Goal: Task Accomplishment & Management: Use online tool/utility

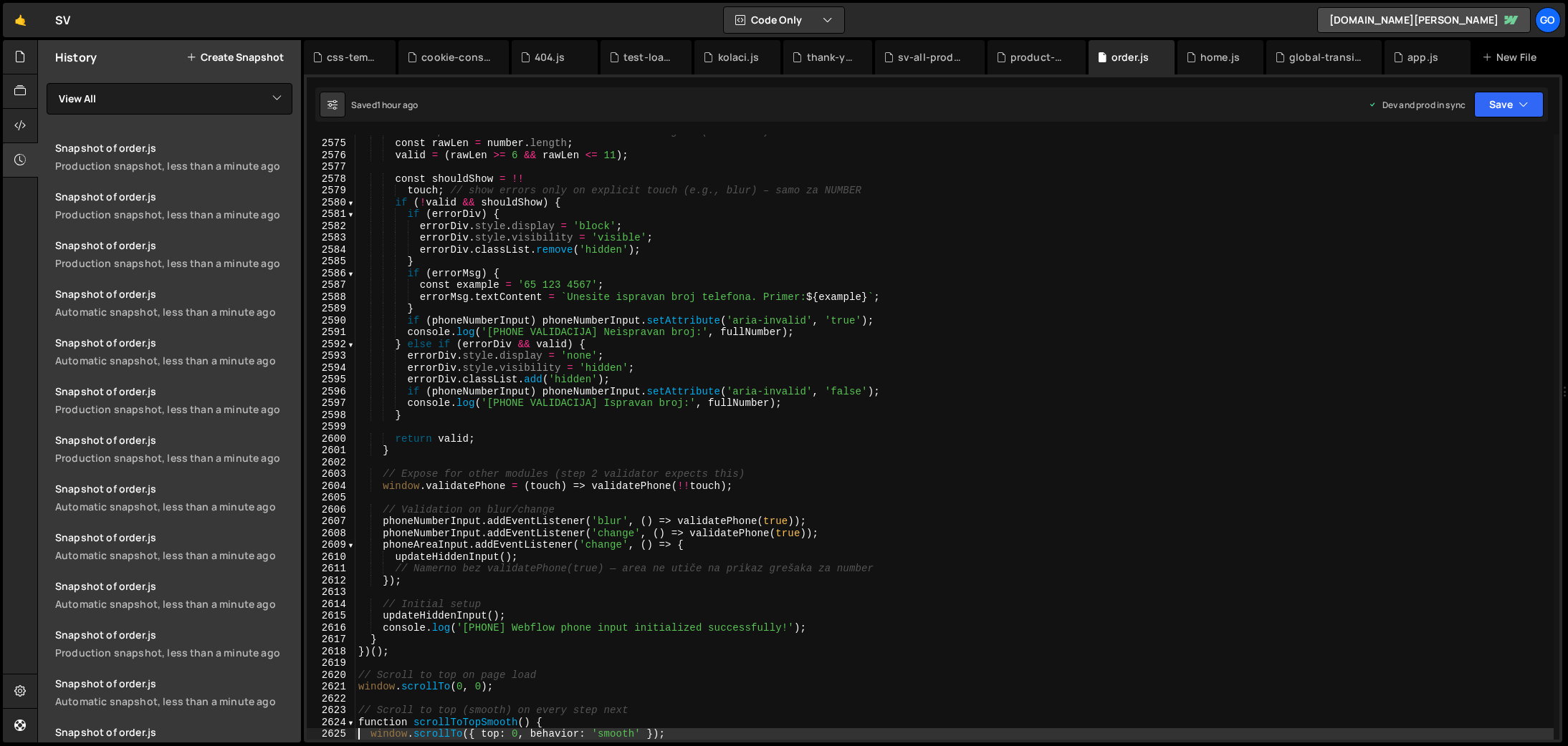
scroll to position [22866, 0]
click at [1297, 59] on div "global-transition.js" at bounding box center [1326, 57] width 76 height 14
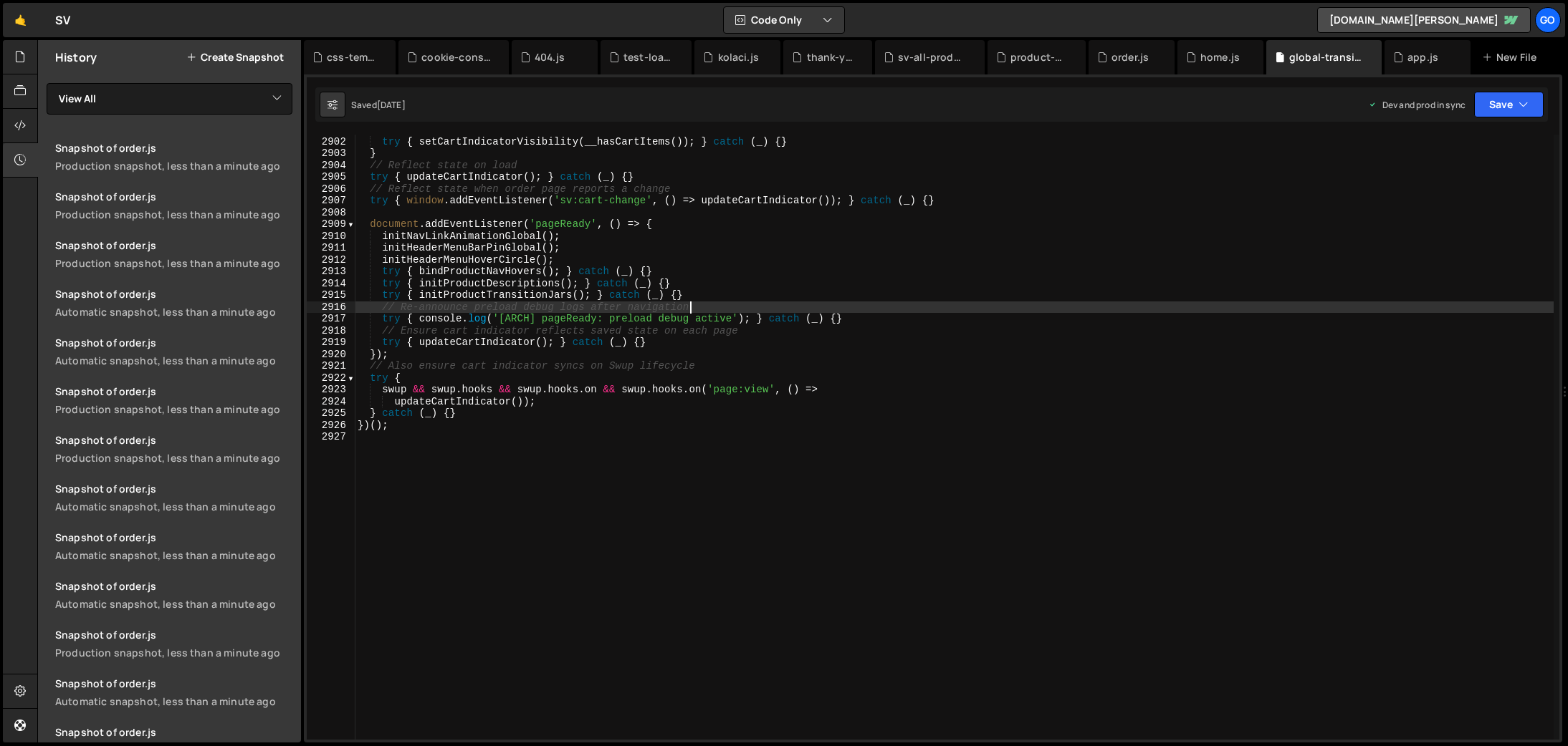
click at [782, 312] on div "function updateCartIndicator ( ) { try { setCartIndicatorVisibility ( __hasCart…" at bounding box center [953, 438] width 1199 height 629
type textarea "})();"
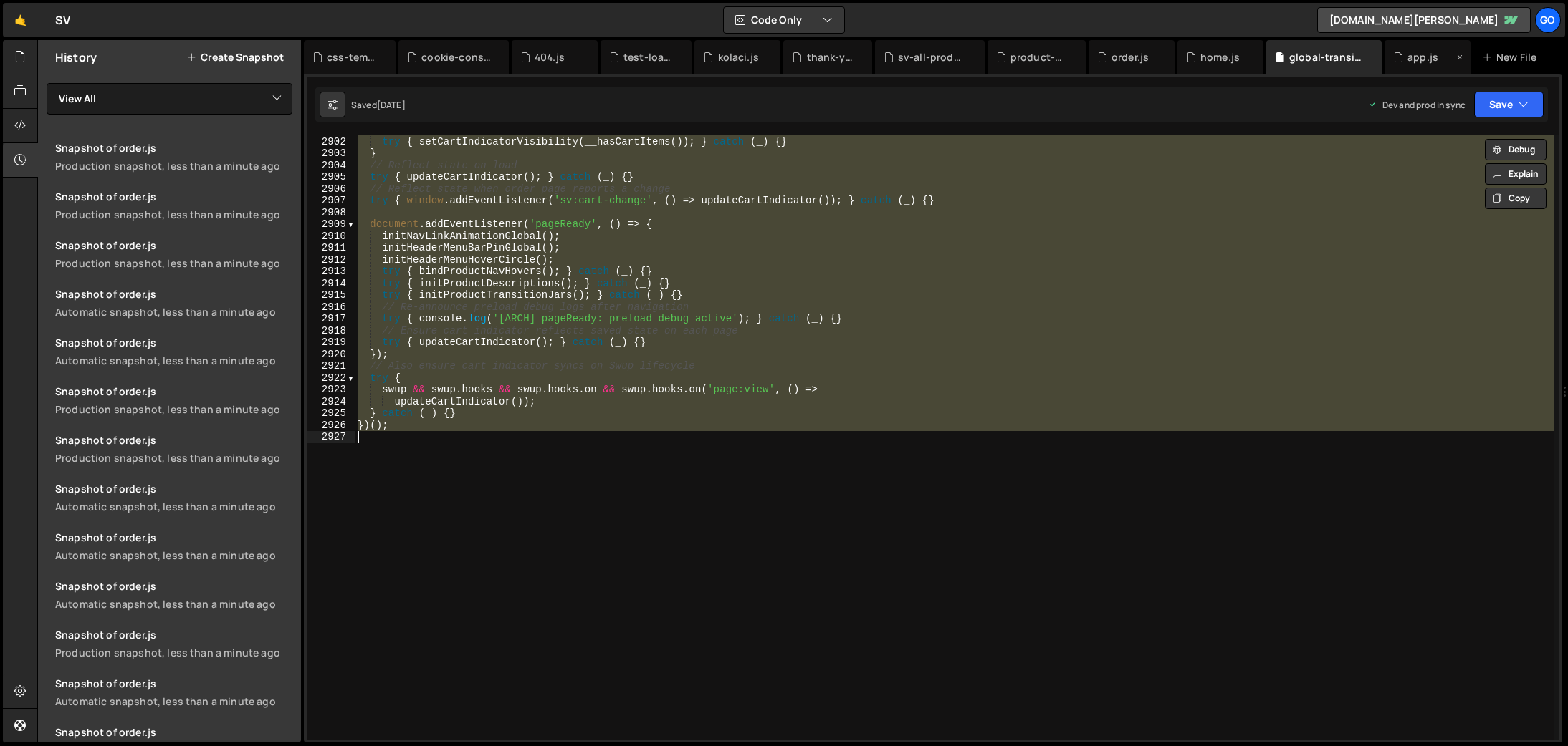
click at [1424, 65] on div "app.js" at bounding box center [1427, 58] width 86 height 34
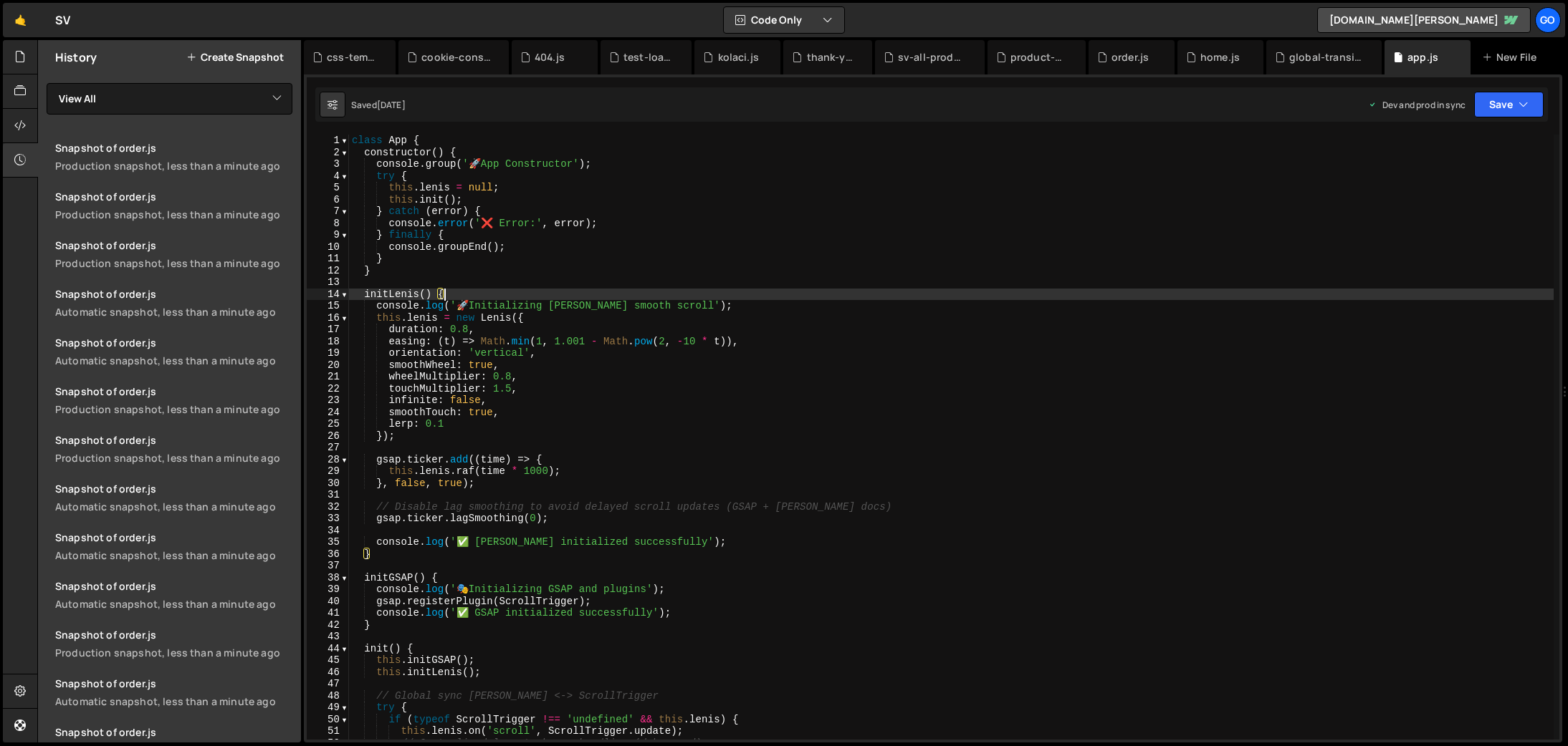
click at [835, 296] on div "class App { constructor ( ) { console . group ( ' 🚀 App Constructor' ) ; try { …" at bounding box center [951, 448] width 1205 height 629
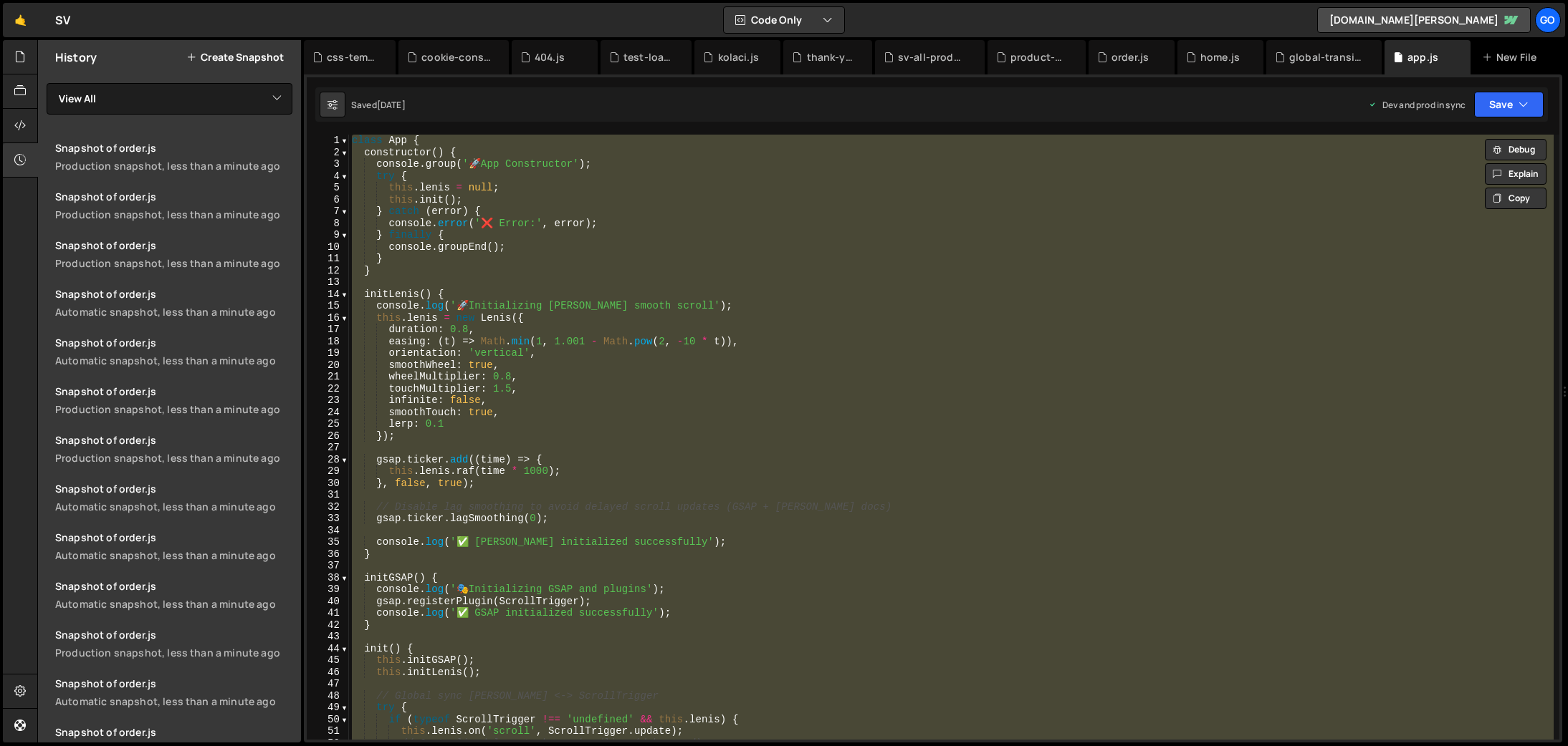
click at [636, 324] on div "class App { constructor ( ) { console . group ( ' 🚀 App Constructor' ) ; try { …" at bounding box center [951, 437] width 1205 height 605
type textarea "duration: 0.8,"
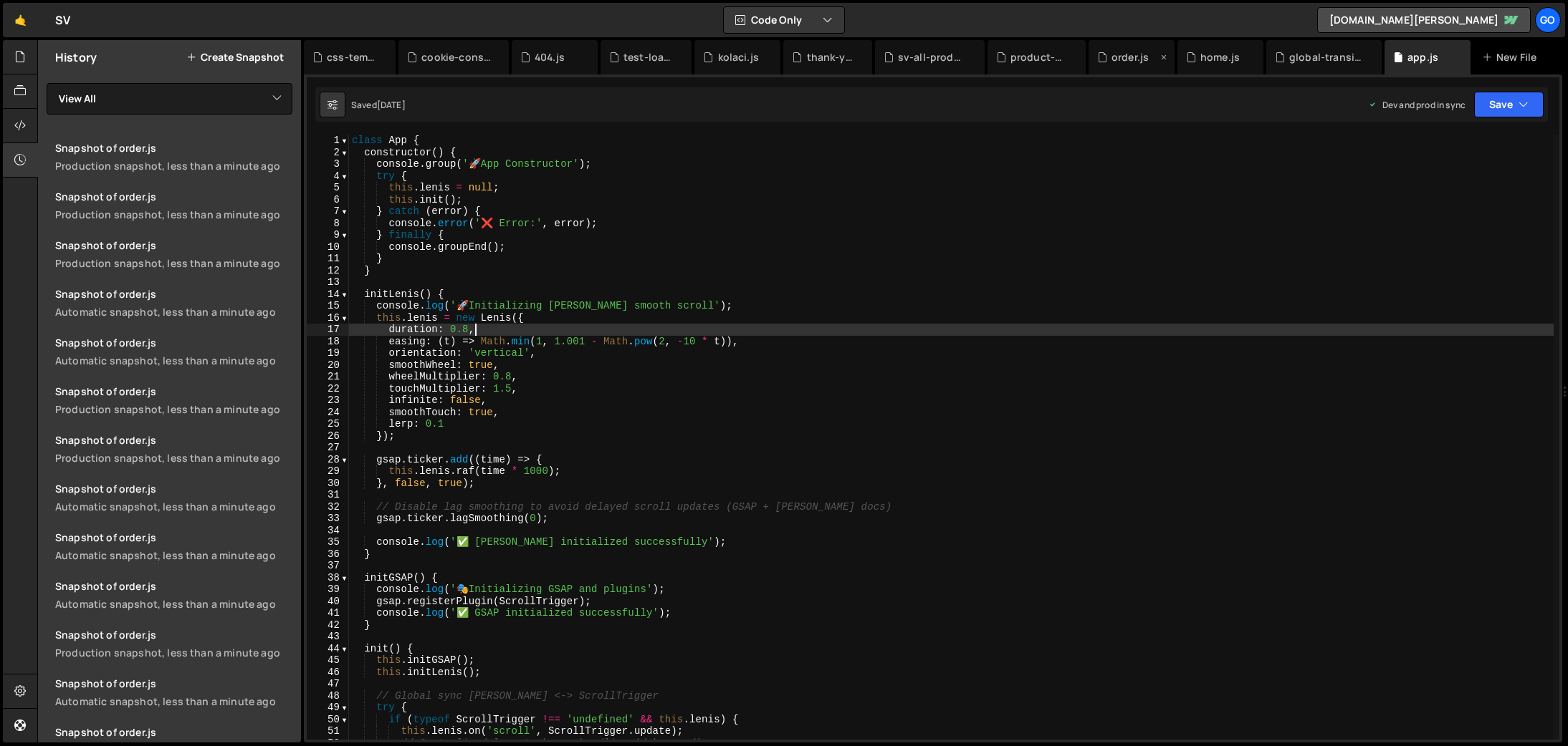
click at [1126, 61] on div "order.js" at bounding box center [1130, 57] width 37 height 14
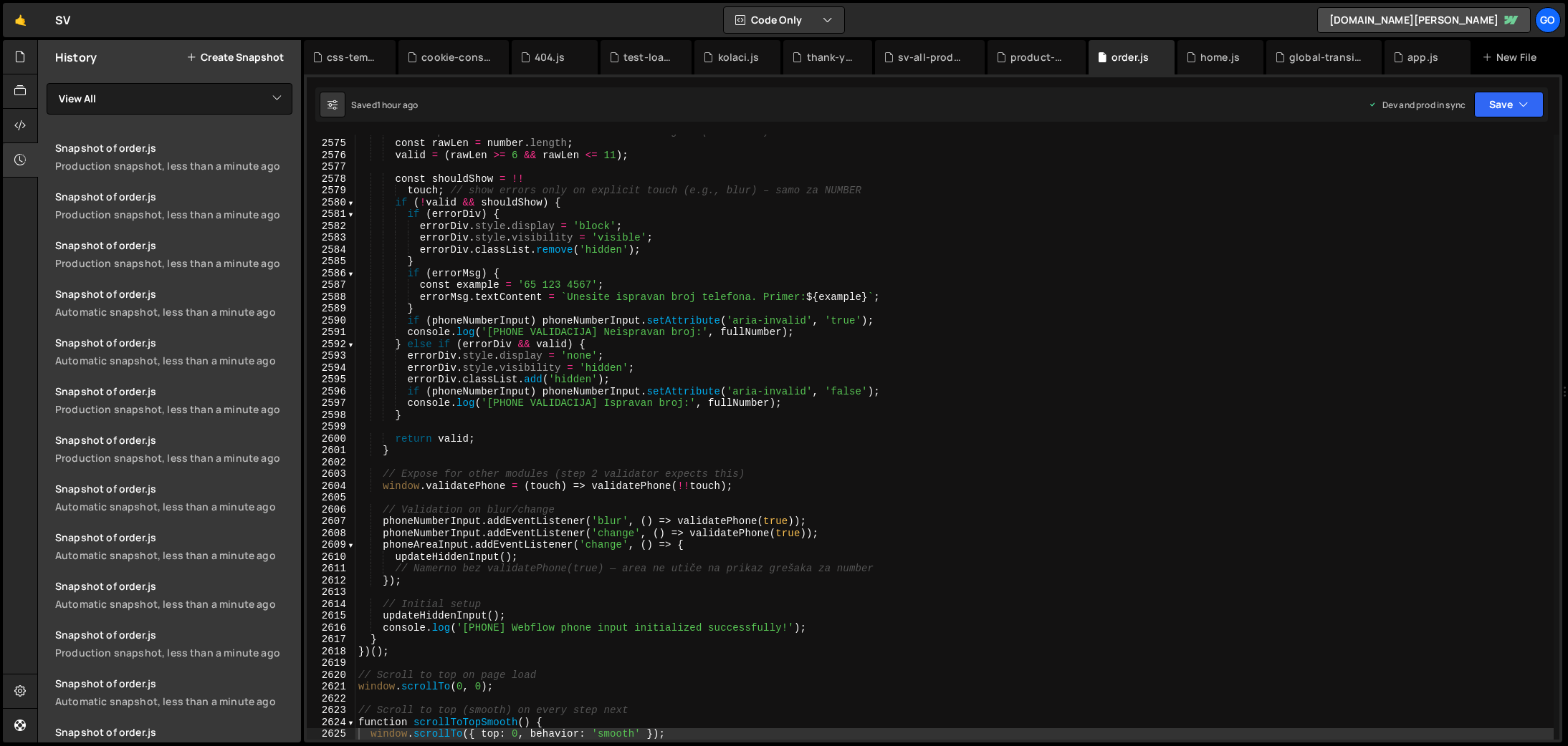
click at [882, 351] on div "// Accept if user entered between 6 and 11 digits (inclusive) const rawLen = nu…" at bounding box center [954, 440] width 1198 height 629
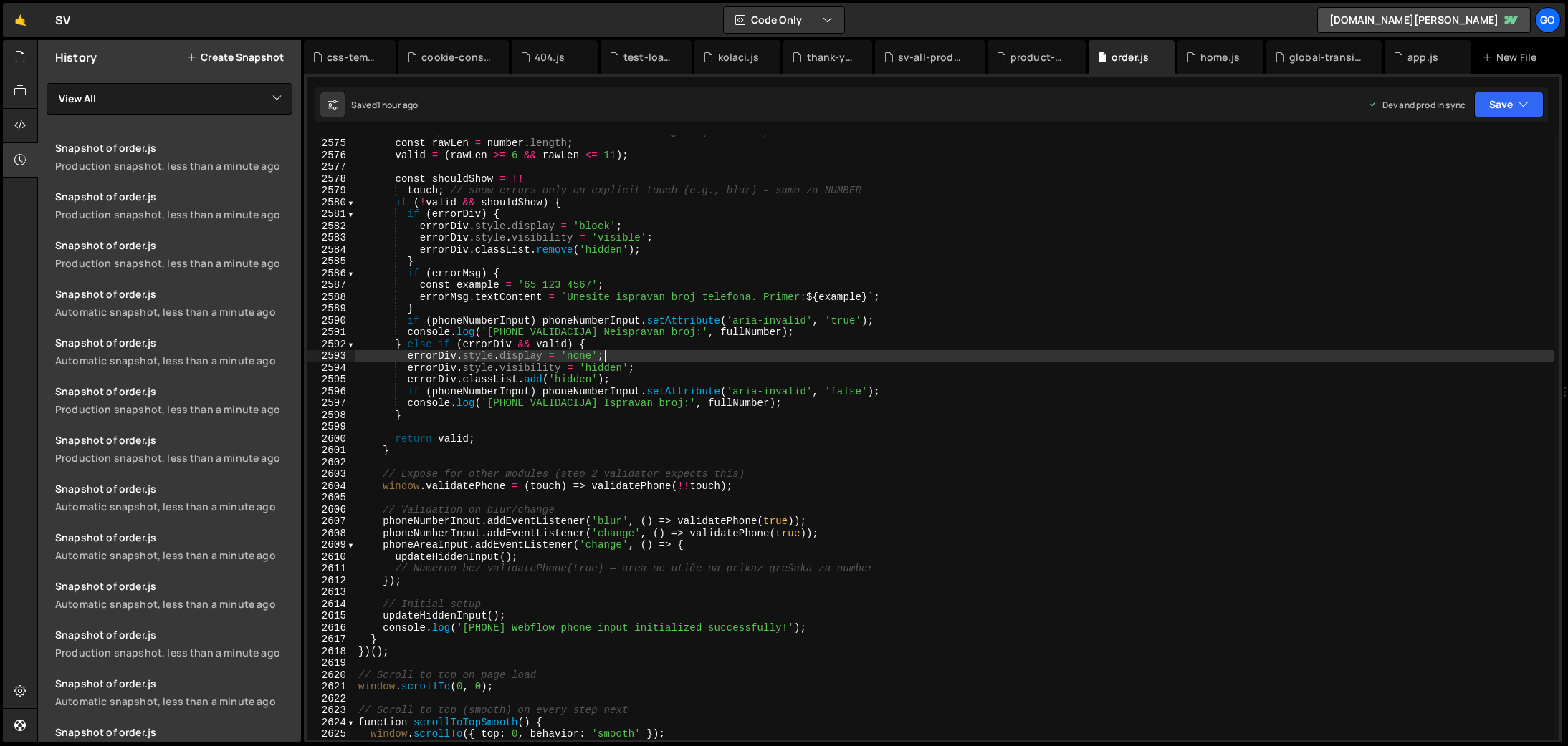
type textarea "})();"
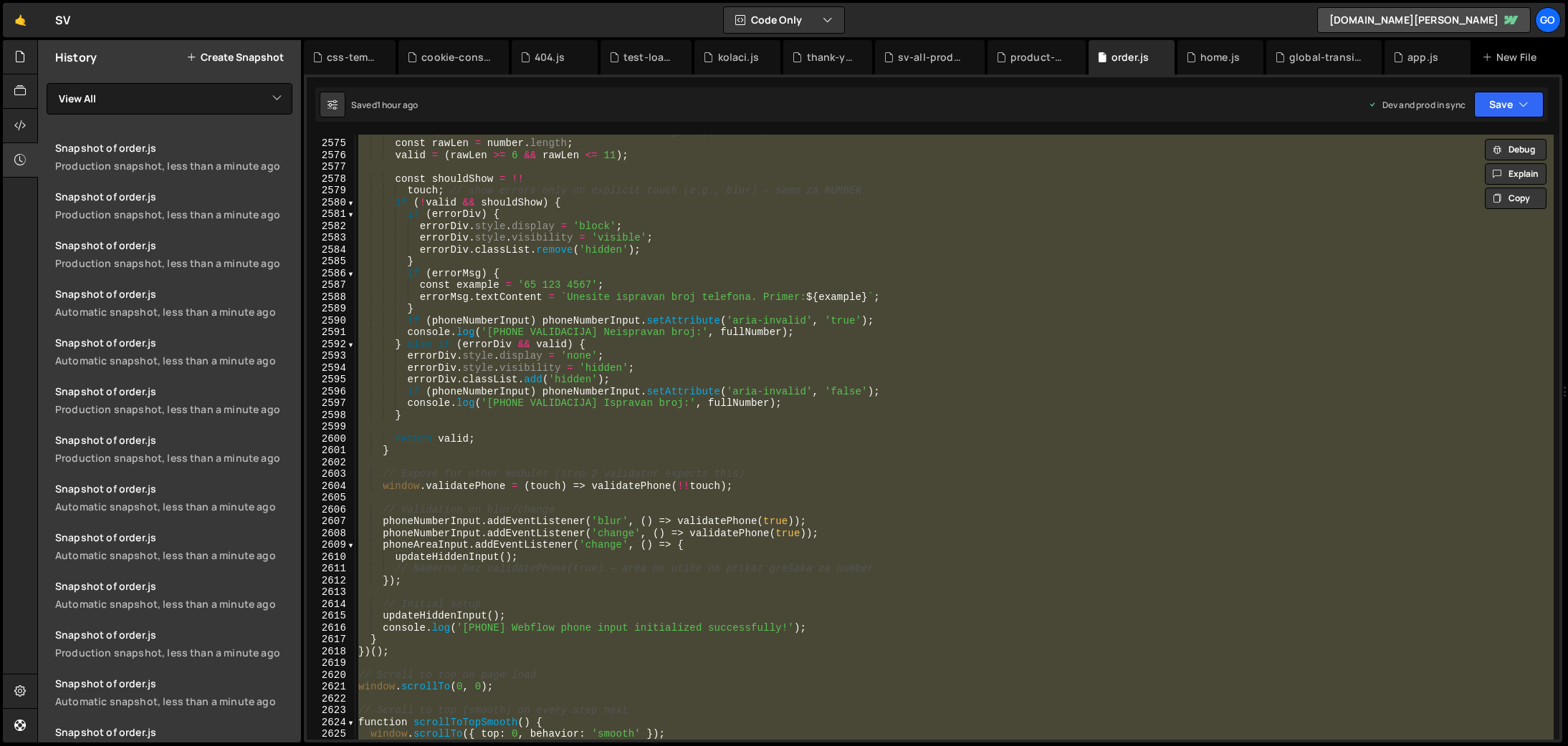
paste textarea
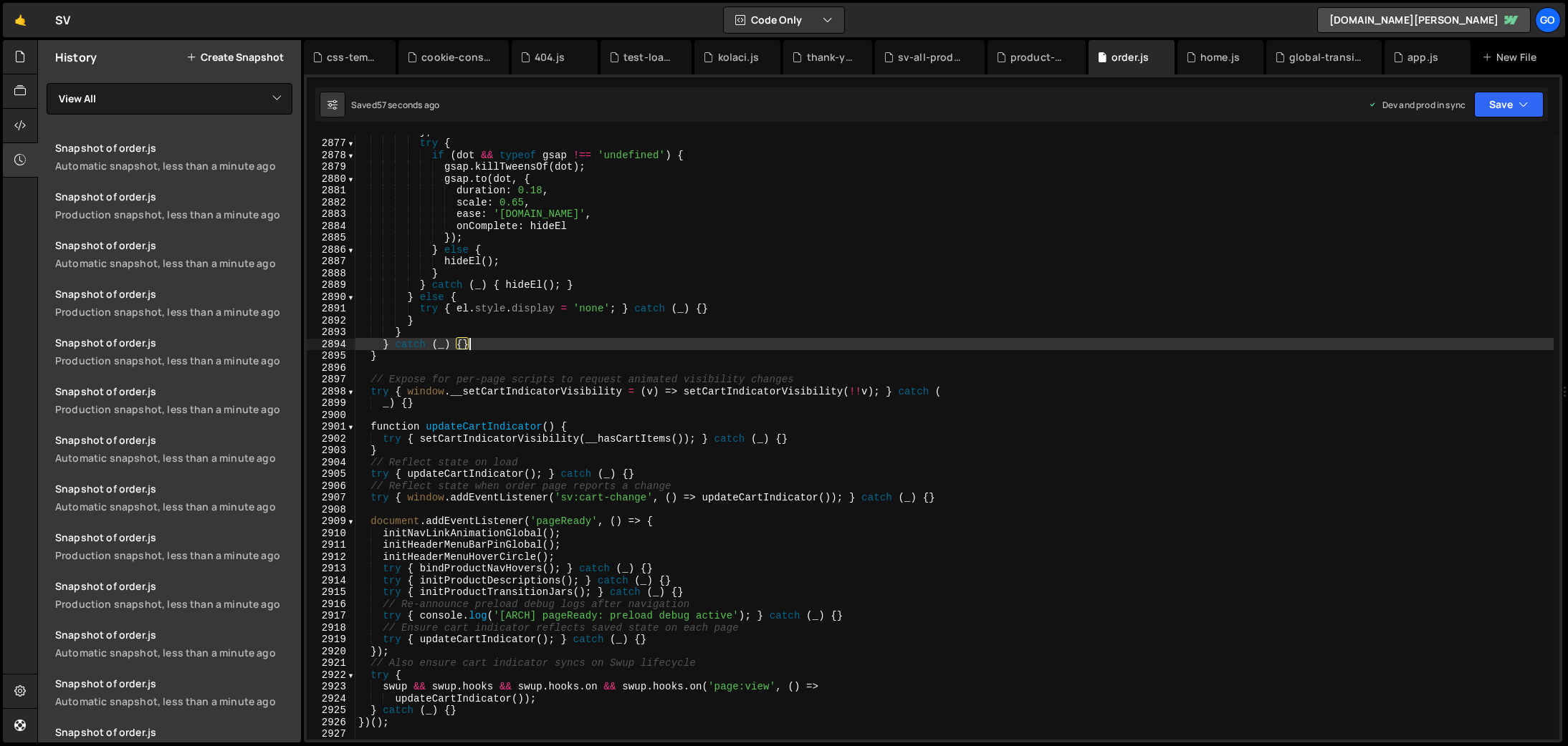
click at [815, 339] on div "} ; try { if ( dot && typeof gsap !== 'undefined' ) { gsap . killTweensOf ( dot…" at bounding box center [954, 440] width 1198 height 629
type textarea "})();"
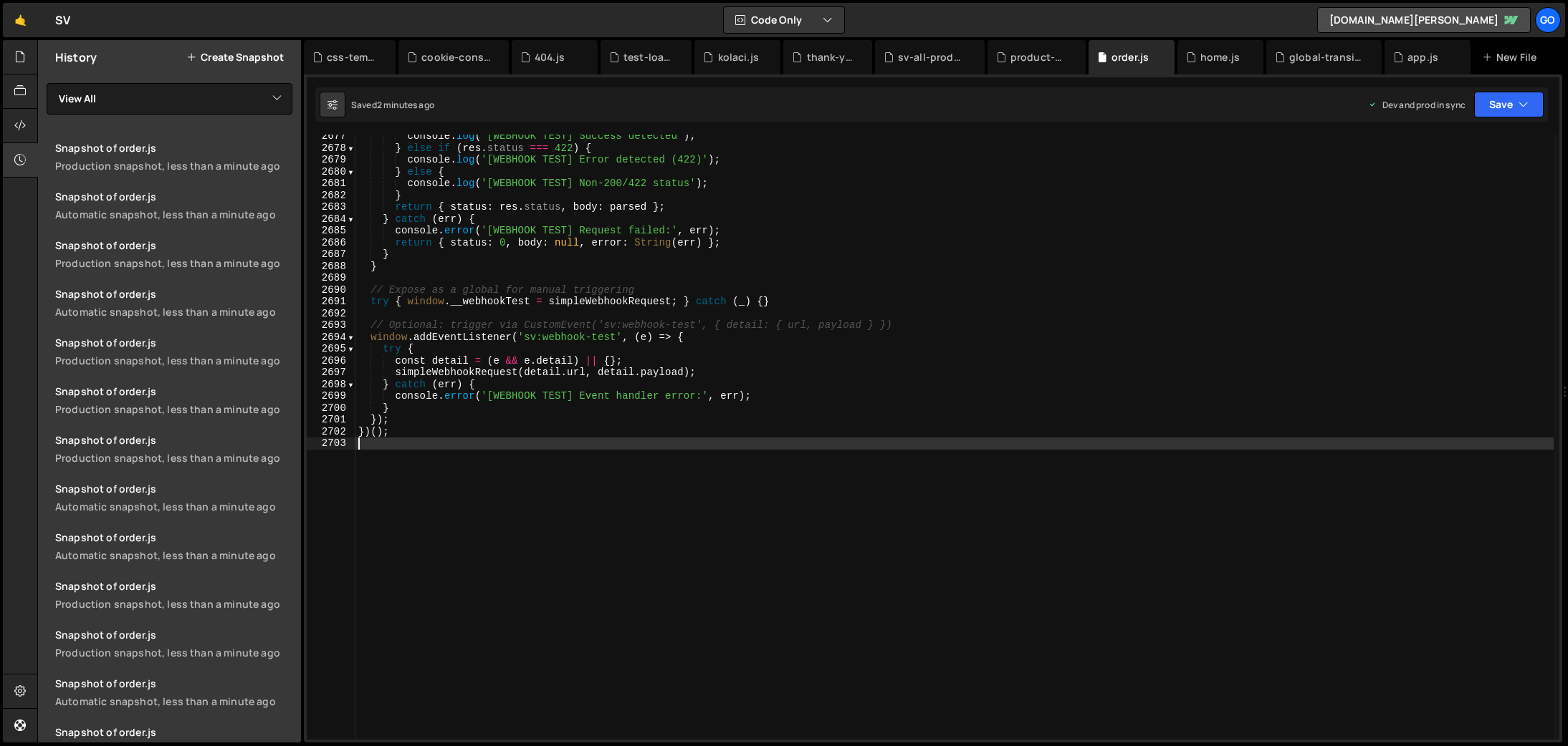
click at [643, 339] on div "console . log ( '[WEBHOOK TEST] Success detected' ) ; } else if ( res . status …" at bounding box center [954, 444] width 1198 height 629
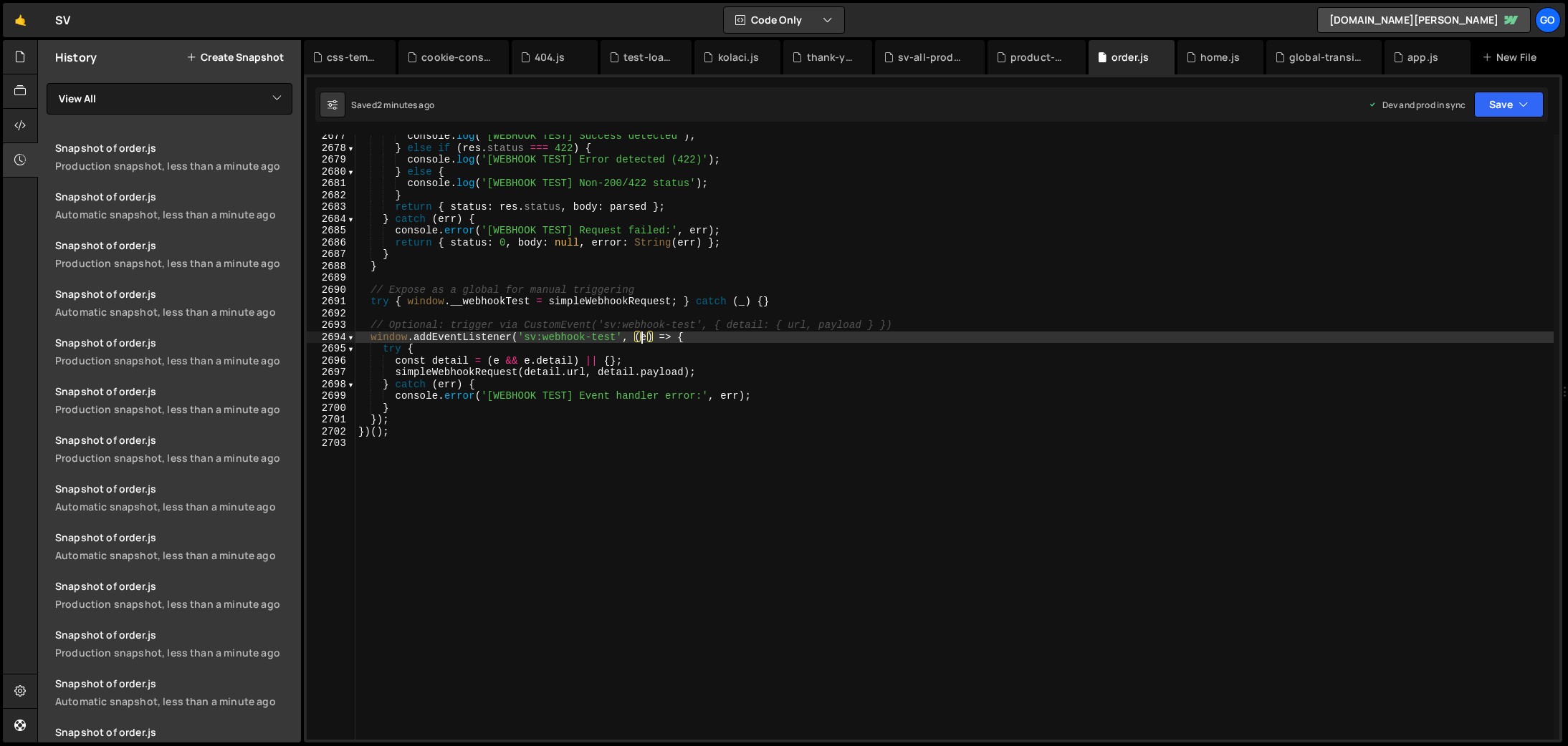
type textarea "})();"
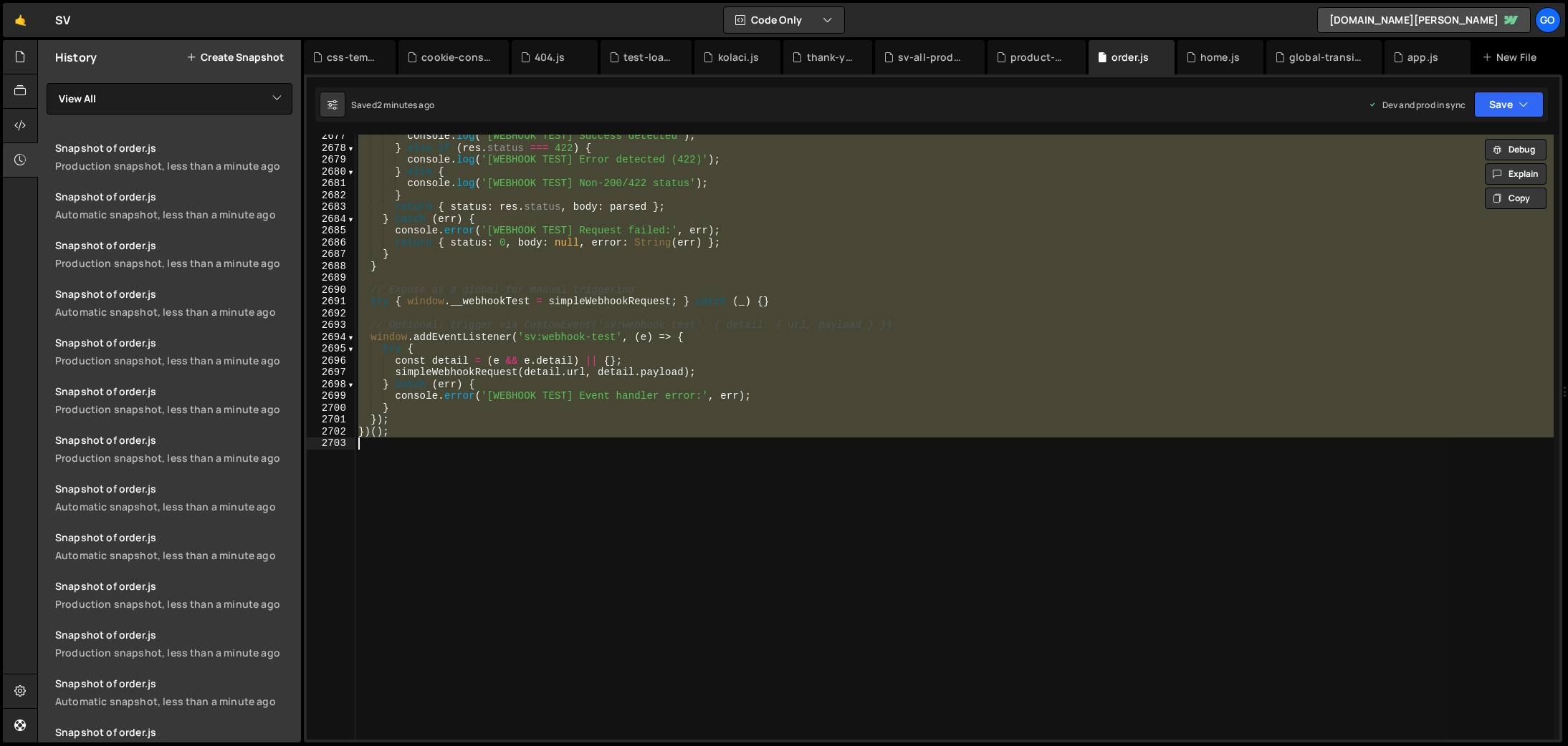
click at [711, 503] on div "console . log ( '[WEBHOOK TEST] Success detected' ) ; } else if ( res . status …" at bounding box center [954, 437] width 1198 height 605
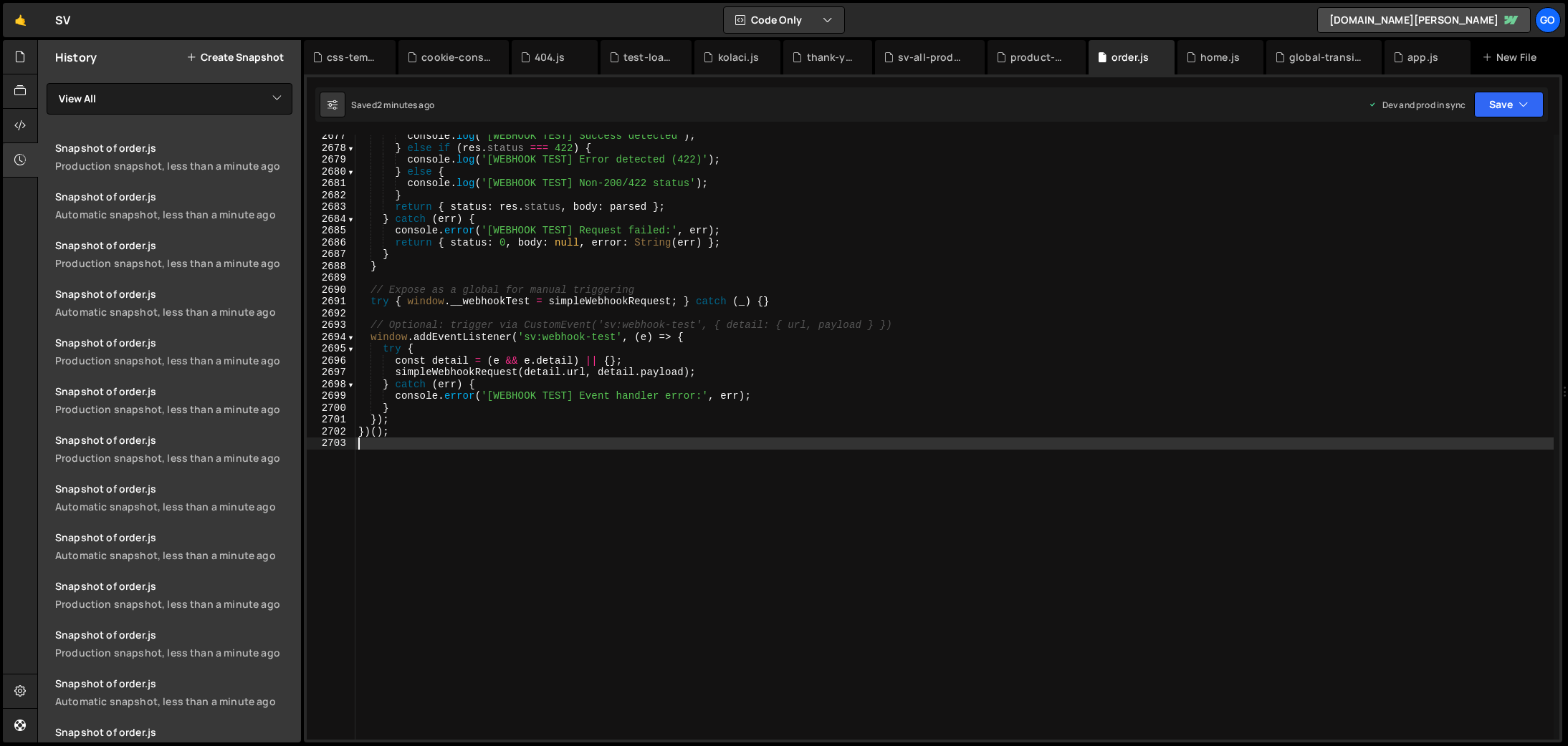
type textarea "})();"
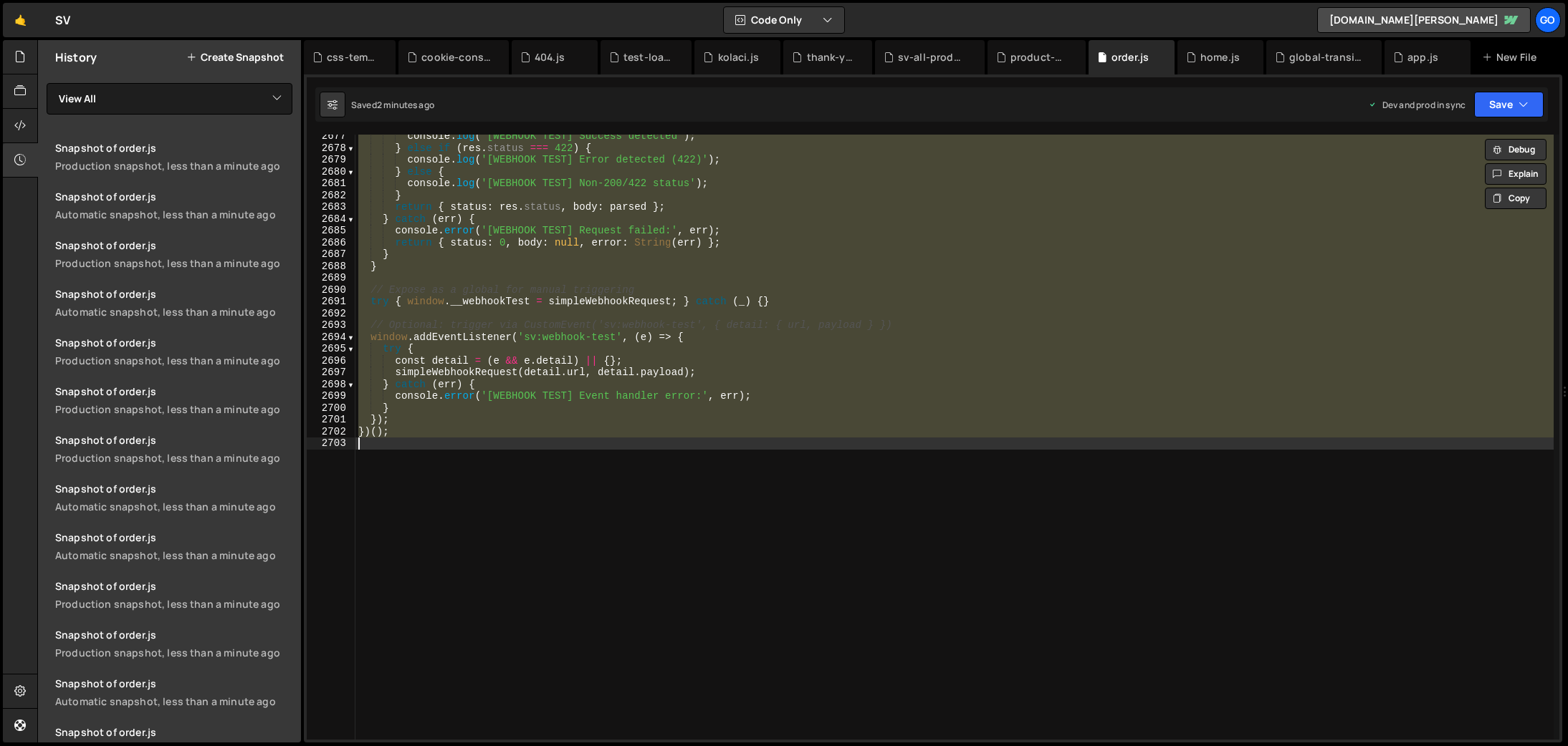
paste textarea
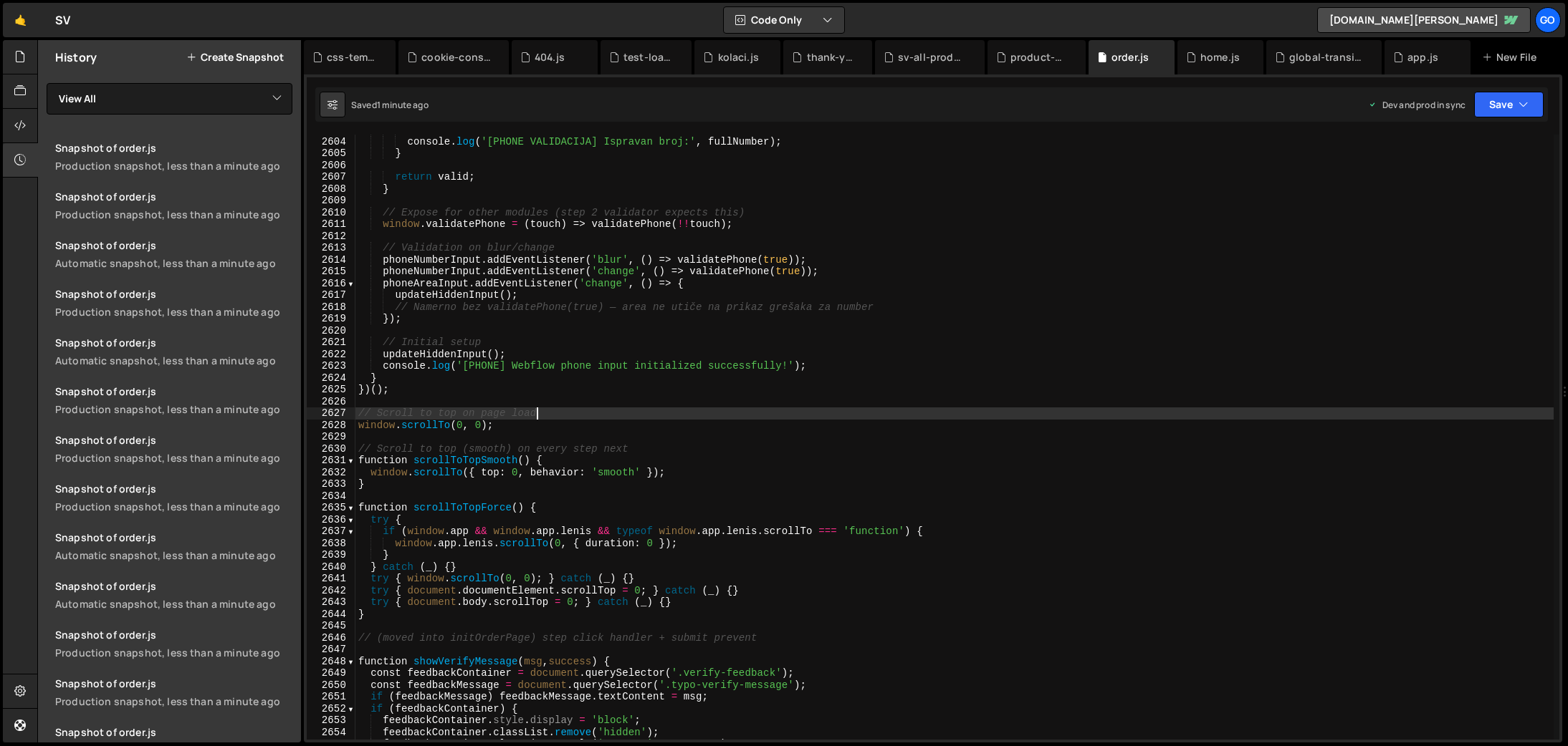
click at [943, 416] on div "if ( phoneNumberInput ) phoneNumberInput . setAttribute ( 'aria-invalid' , 'fal…" at bounding box center [954, 438] width 1198 height 629
type textarea "})();"
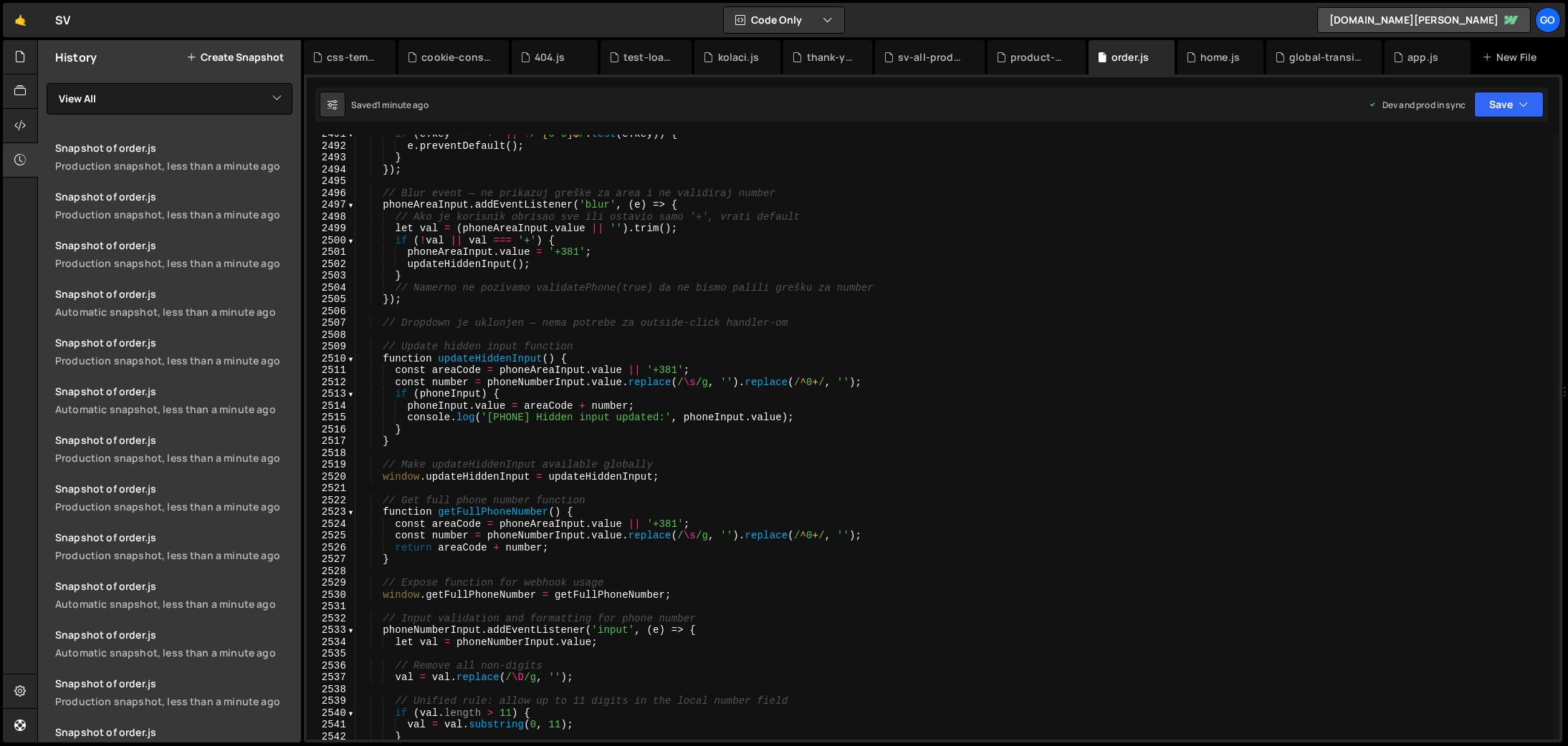
scroll to position [21572, 0]
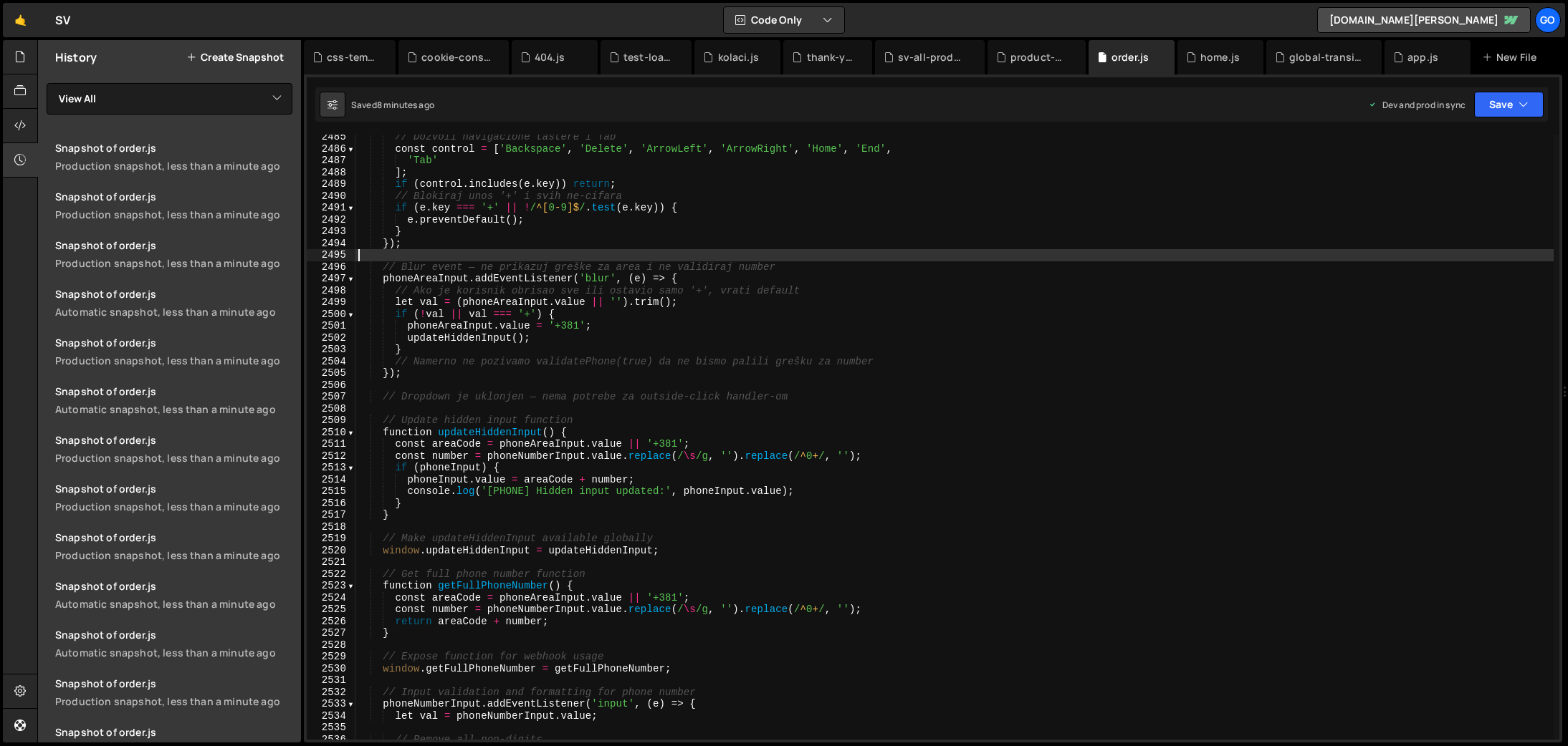
click at [608, 261] on div "// Dozvoli navigacione tastere i Tab const control = [ 'Backspace' , 'Delete' ,…" at bounding box center [954, 445] width 1198 height 629
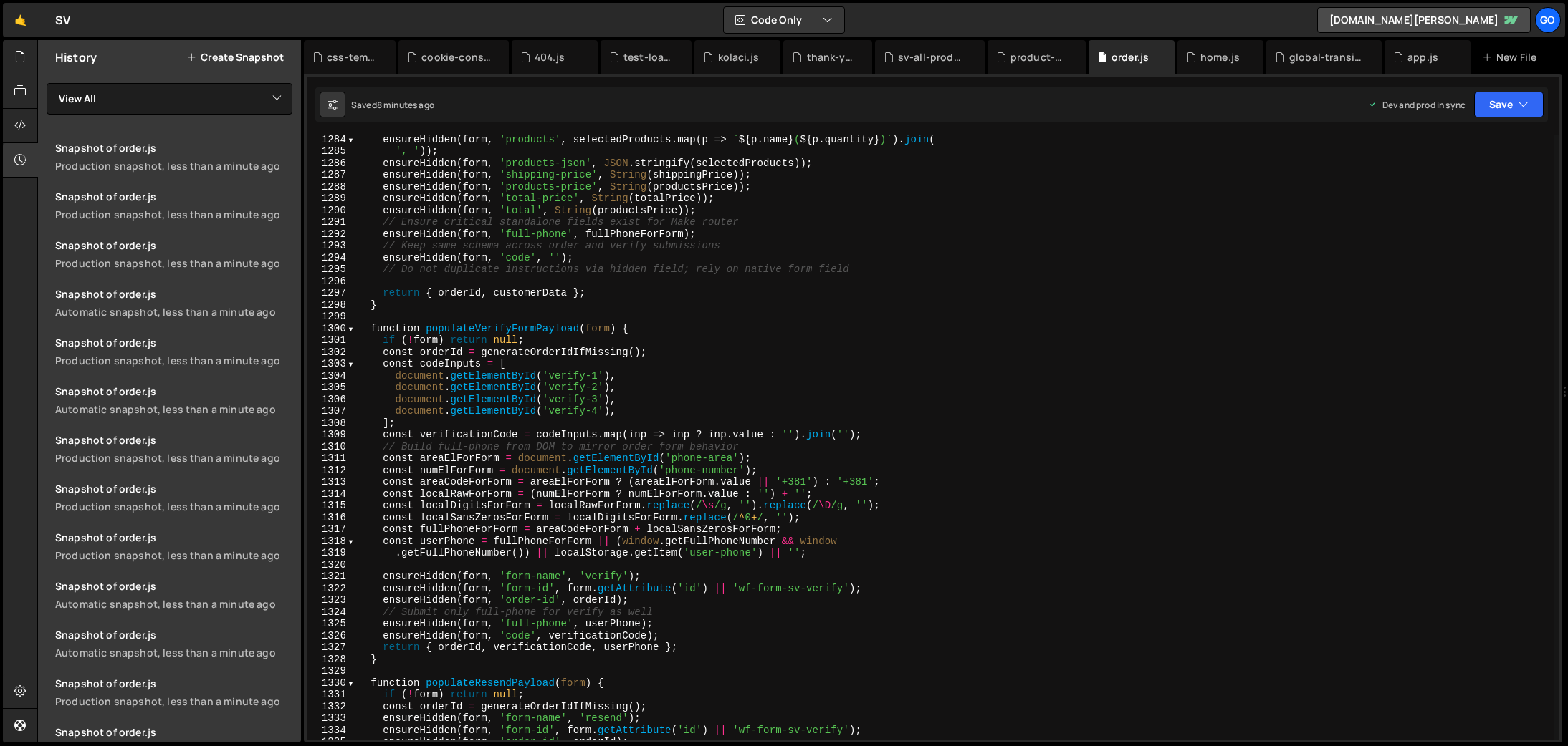
scroll to position [11141, 0]
click at [1332, 54] on div "global-transition.js" at bounding box center [1326, 57] width 76 height 14
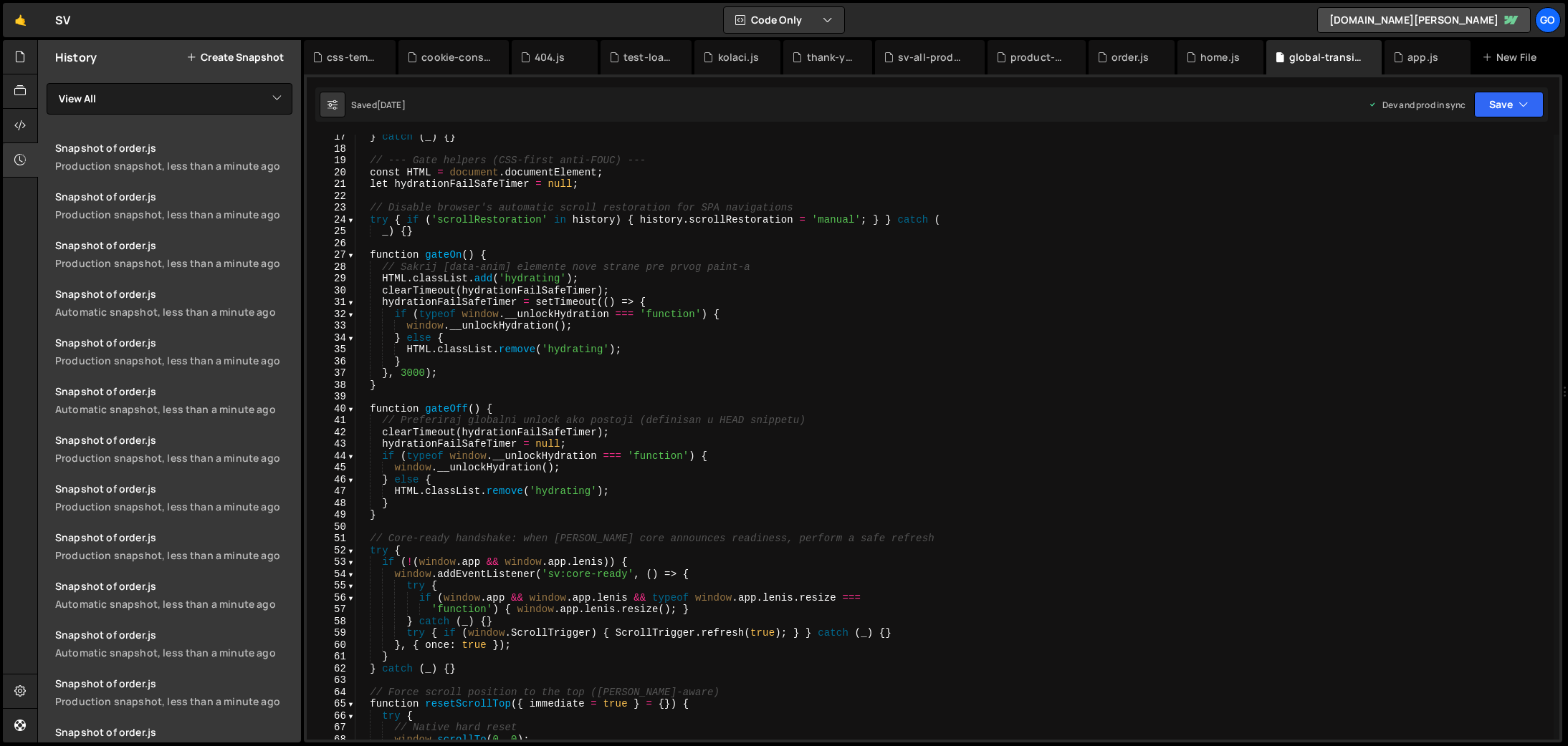
scroll to position [276, 0]
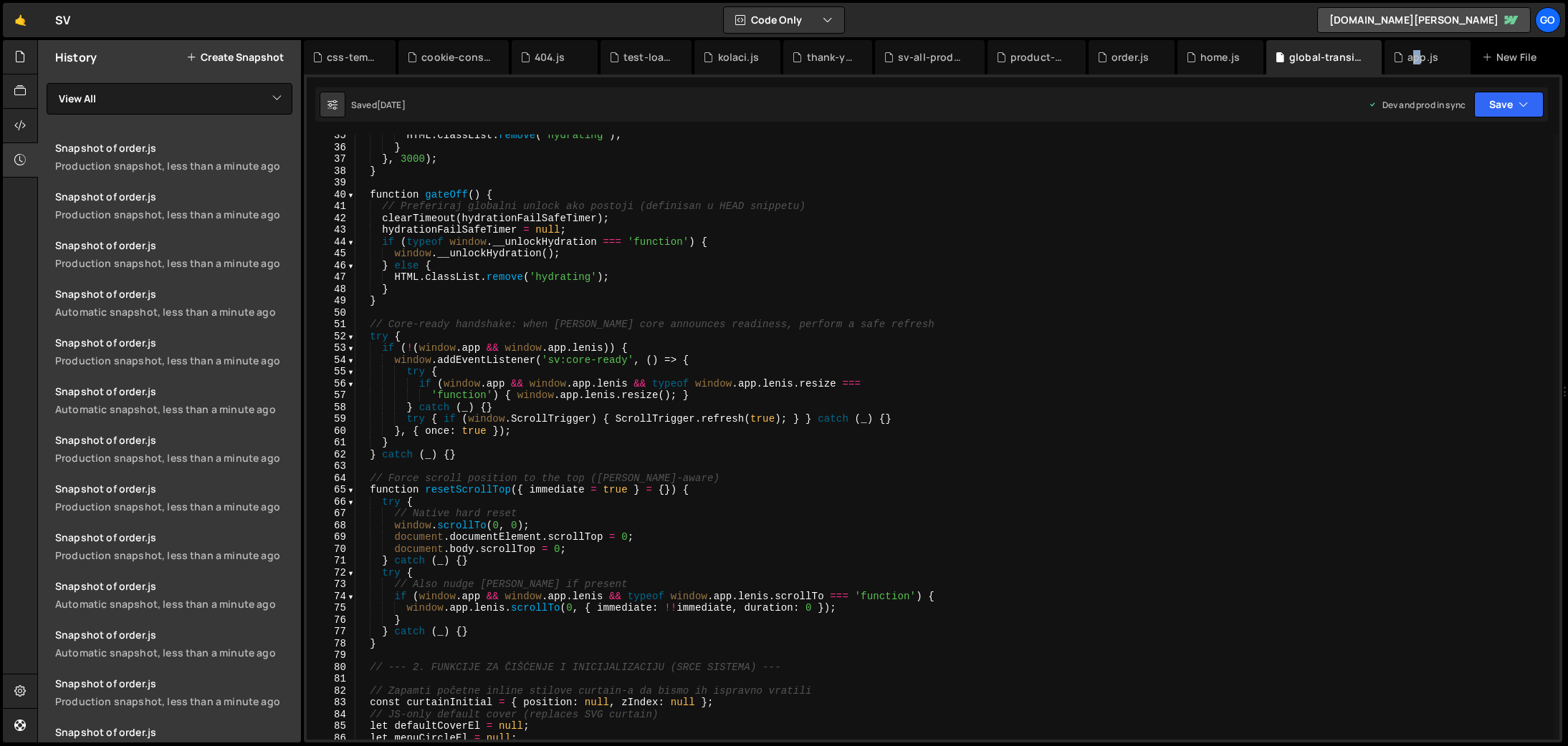
type textarea "}"
click at [796, 615] on div "HTML . classList . remove ( 'hydrating' ) ; } } , 3000 ) ; } function gateOff (…" at bounding box center [953, 443] width 1199 height 629
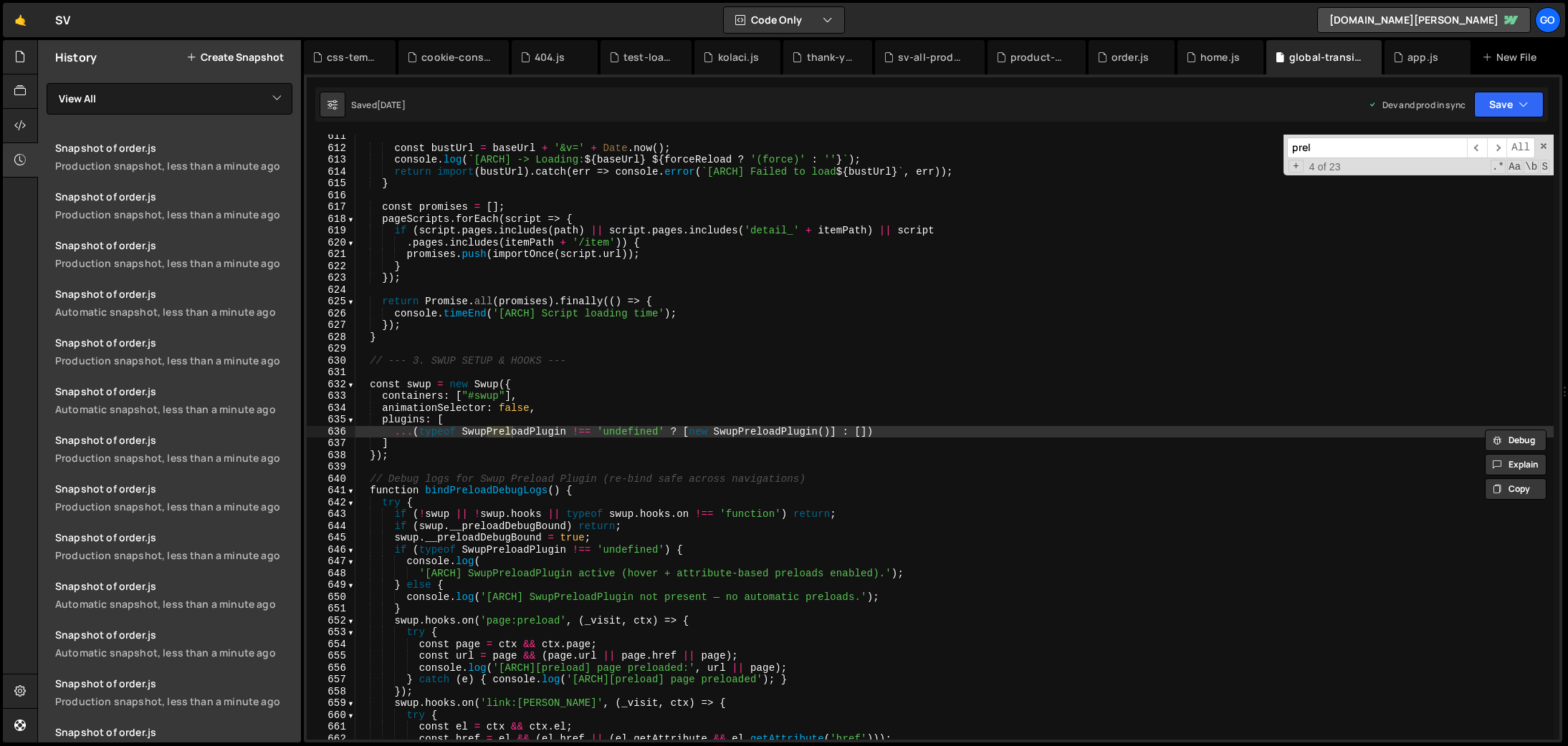
scroll to position [4895, 0]
type input "prel"
click at [924, 433] on div "const bustUrl = baseUrl + '&v=' + Date . now ( ) ; console . log ( ` [ARCH] -> …" at bounding box center [953, 444] width 1199 height 629
drag, startPoint x: 908, startPoint y: 432, endPoint x: 396, endPoint y: 430, distance: 512.0
click at [396, 430] on div "const bustUrl = baseUrl + '&v=' + Date . now ( ) ; console . log ( ` [ARCH] -> …" at bounding box center [953, 444] width 1199 height 629
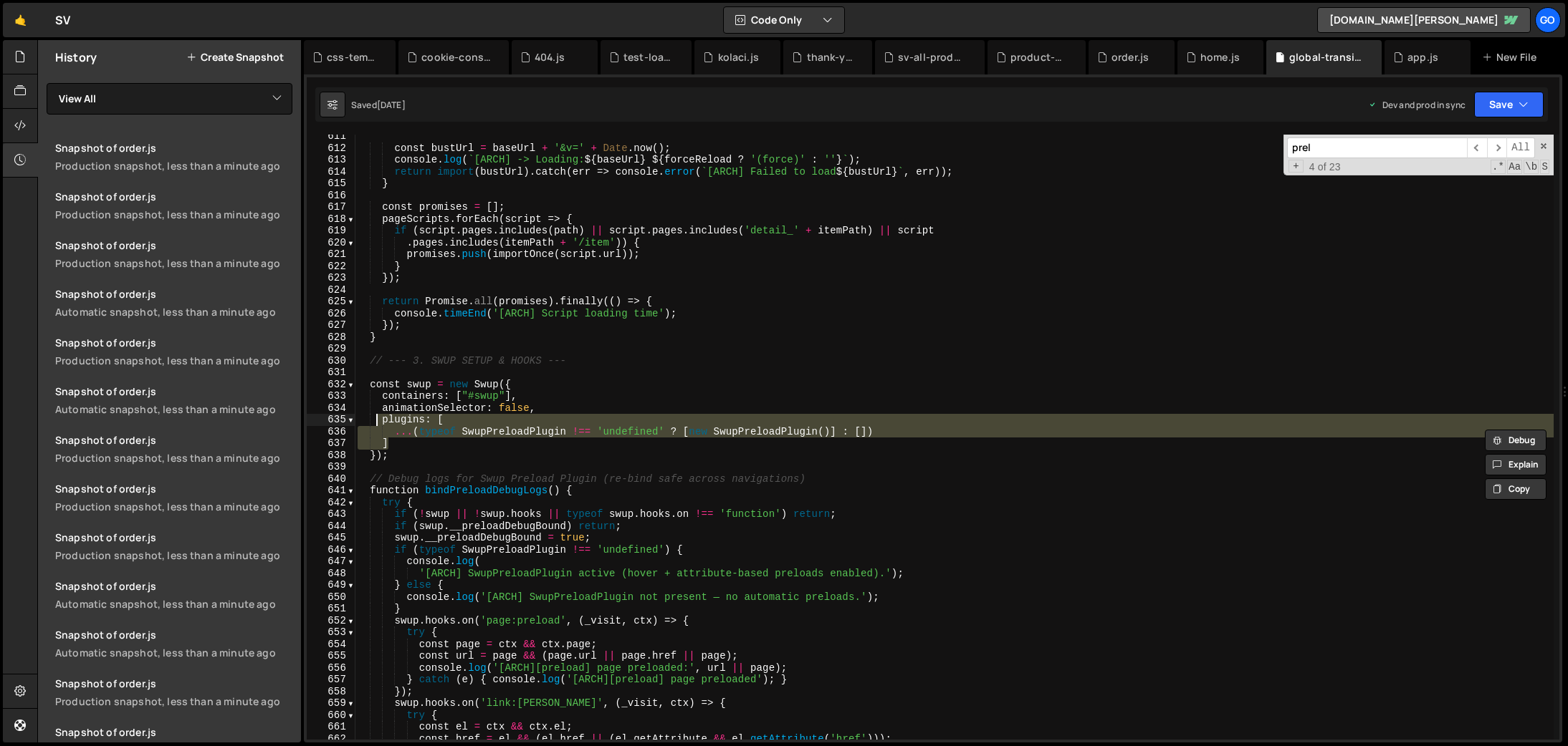
drag, startPoint x: 394, startPoint y: 441, endPoint x: 375, endPoint y: 424, distance: 25.5
click at [375, 424] on div "const bustUrl = baseUrl + '&v=' + Date . now ( ) ; console . log ( ` [ARCH] -> …" at bounding box center [953, 444] width 1199 height 629
type textarea "plugins: [ ...(typeof SwupPreloadPlugin !== 'undefined' ? [new SwupPreloadPlugi…"
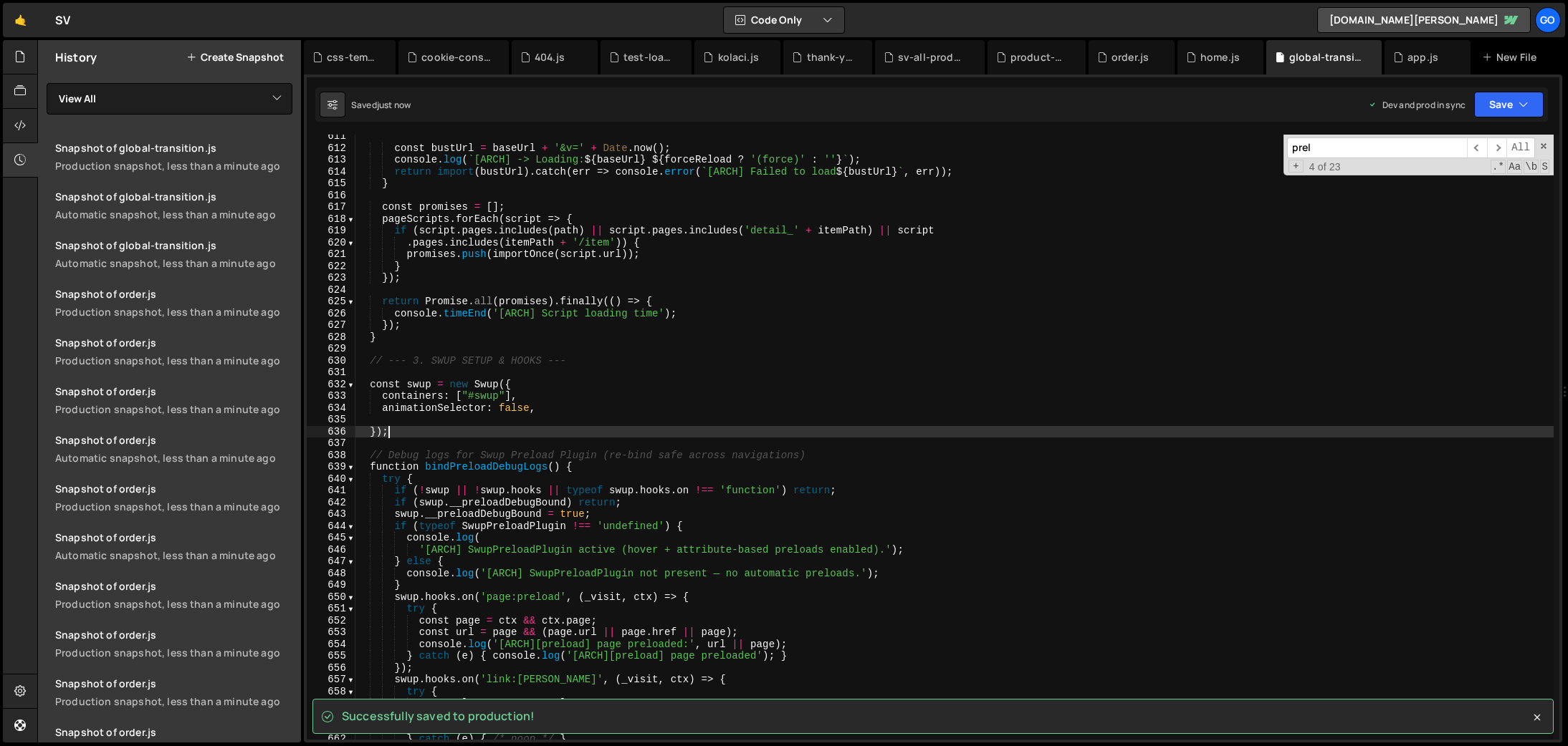
click at [420, 428] on div "const bustUrl = baseUrl + '&v=' + Date . now ( ) ; console . log ( ` [ARCH] -> …" at bounding box center [953, 444] width 1199 height 629
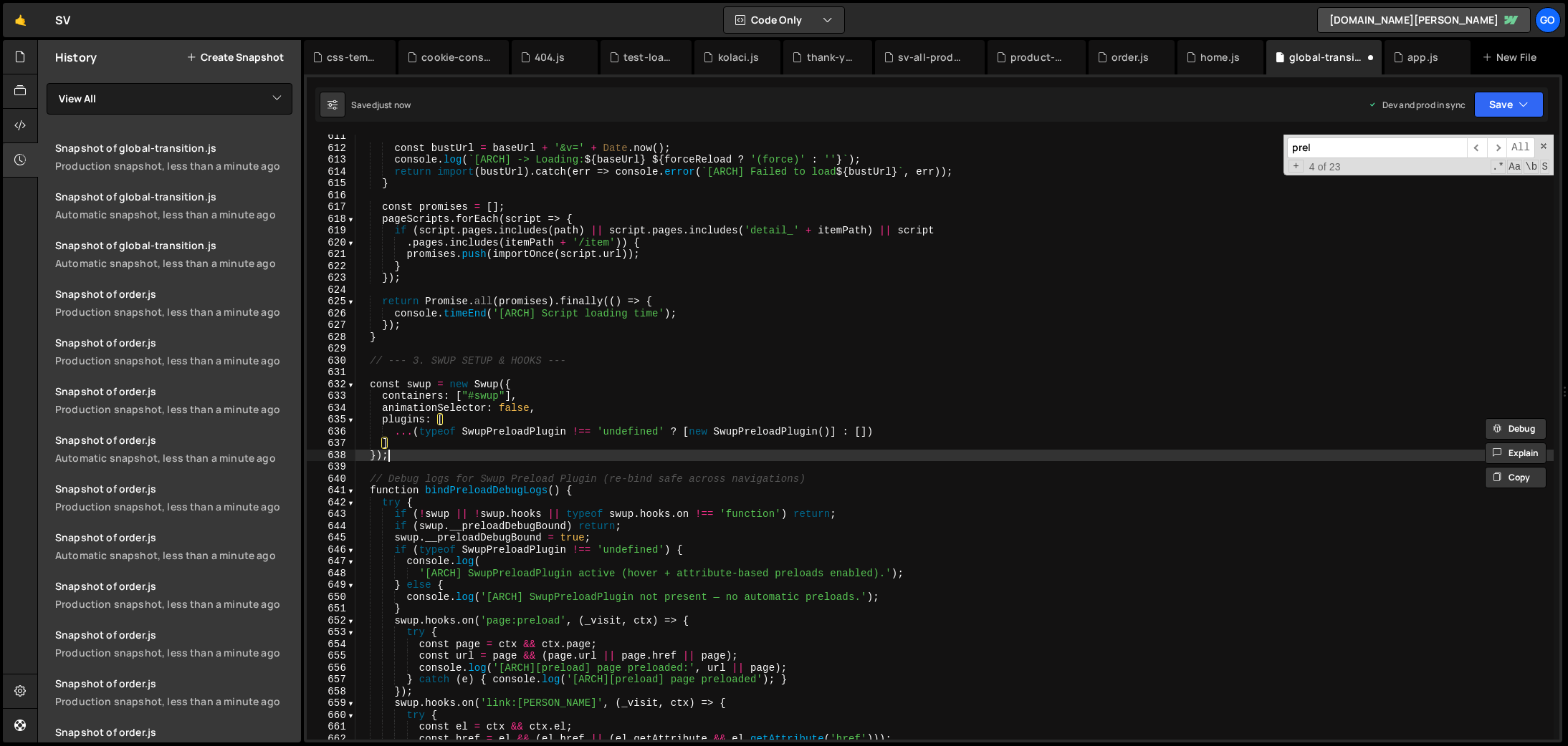
click at [476, 451] on div "const bustUrl = baseUrl + '&v=' + Date . now ( ) ; console . log ( ` [ARCH] -> …" at bounding box center [953, 444] width 1199 height 629
type textarea "});"
click at [1125, 63] on div "order.js" at bounding box center [1130, 57] width 37 height 14
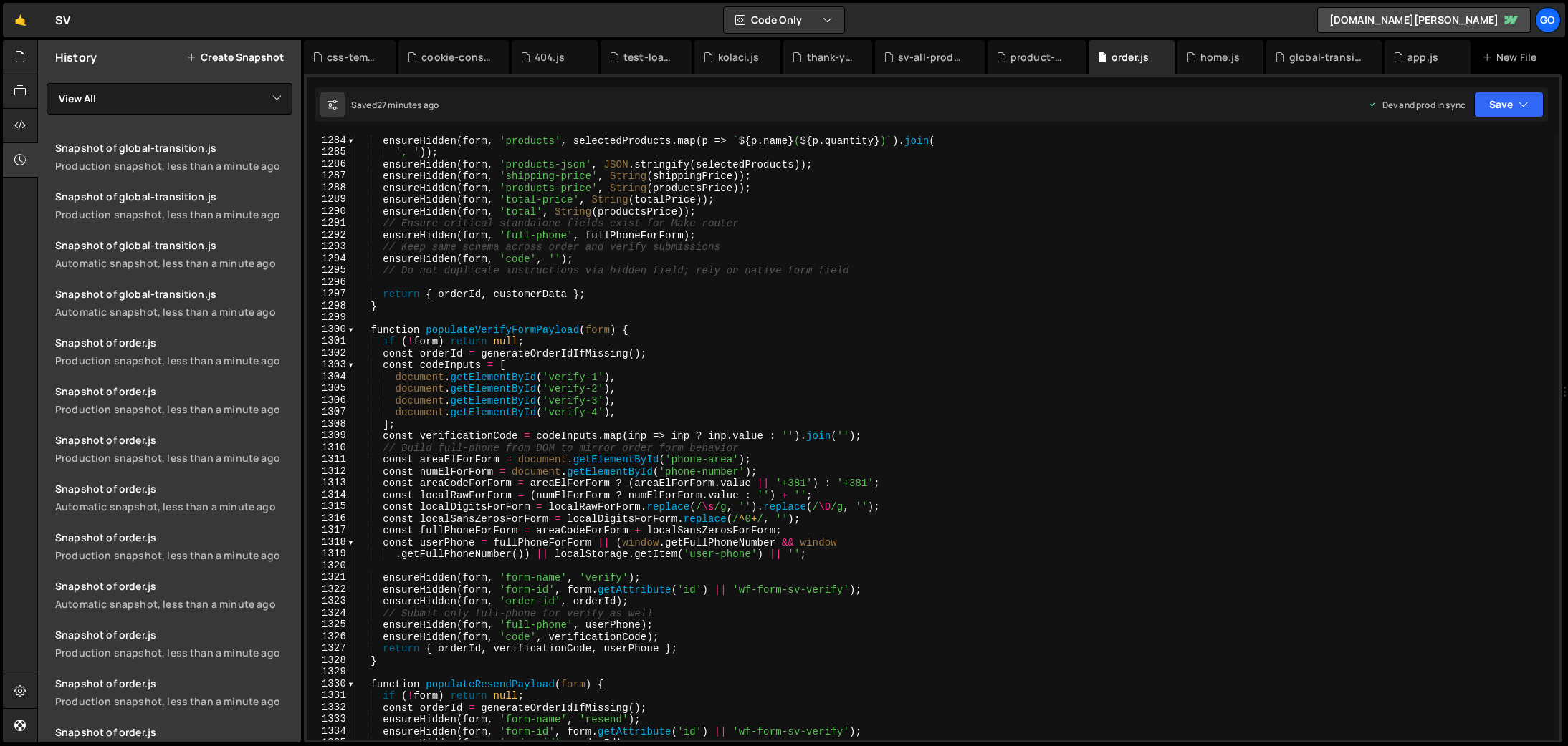
click at [970, 281] on div "ensureHidden ( form , 'products' , selectedProducts . map ( p => ` ${ p . name …" at bounding box center [954, 448] width 1198 height 629
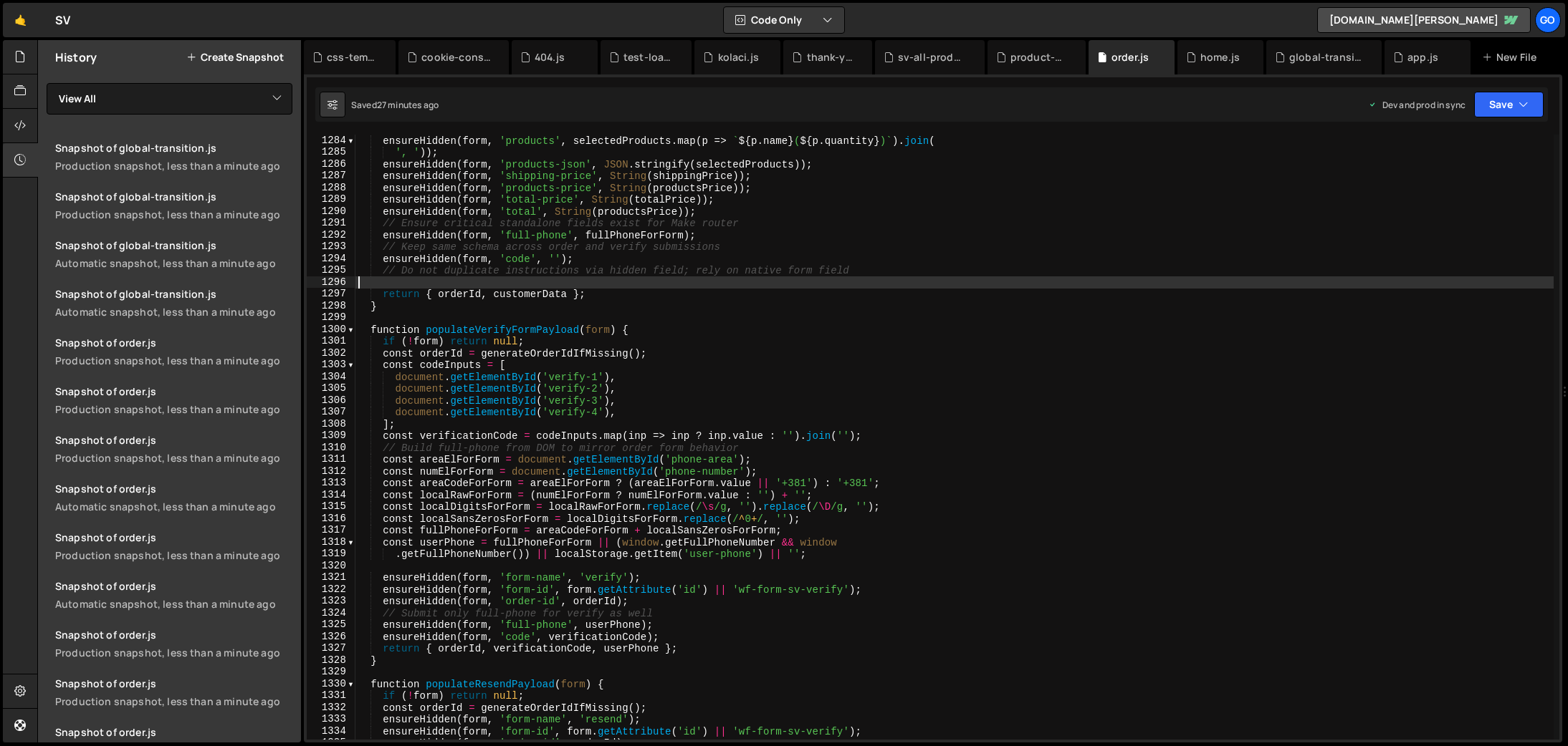
type textarea "})();"
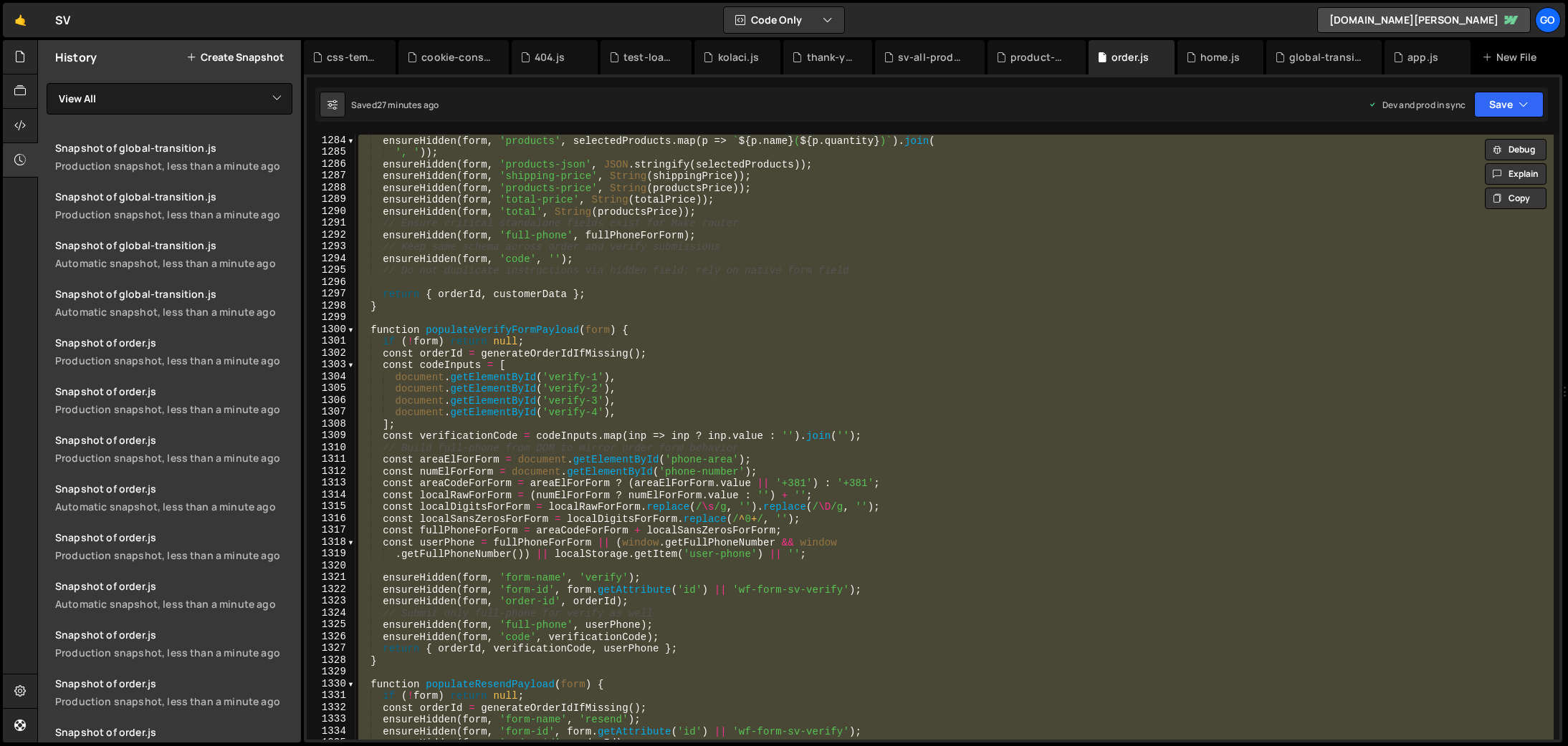
paste textarea
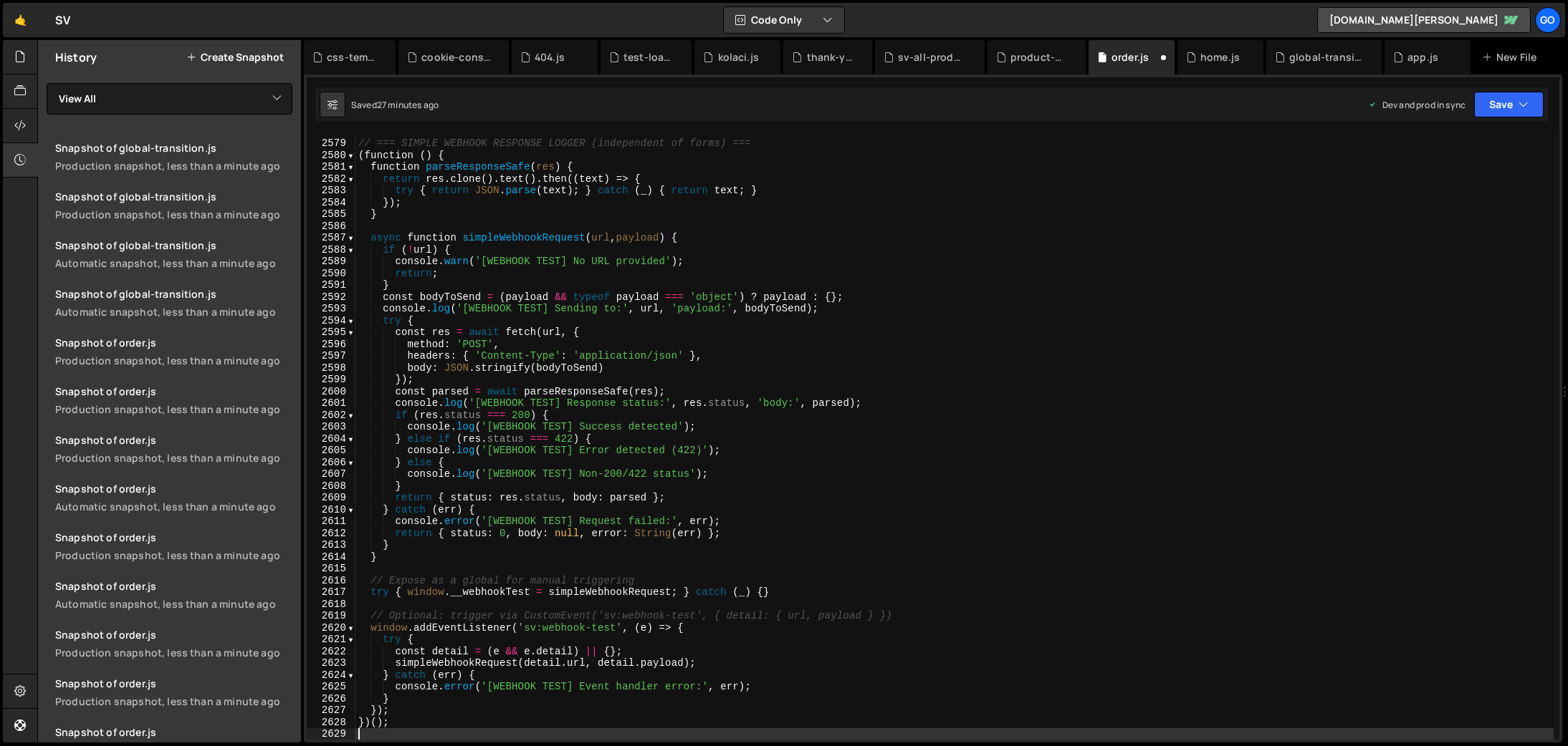
scroll to position [22866, 0]
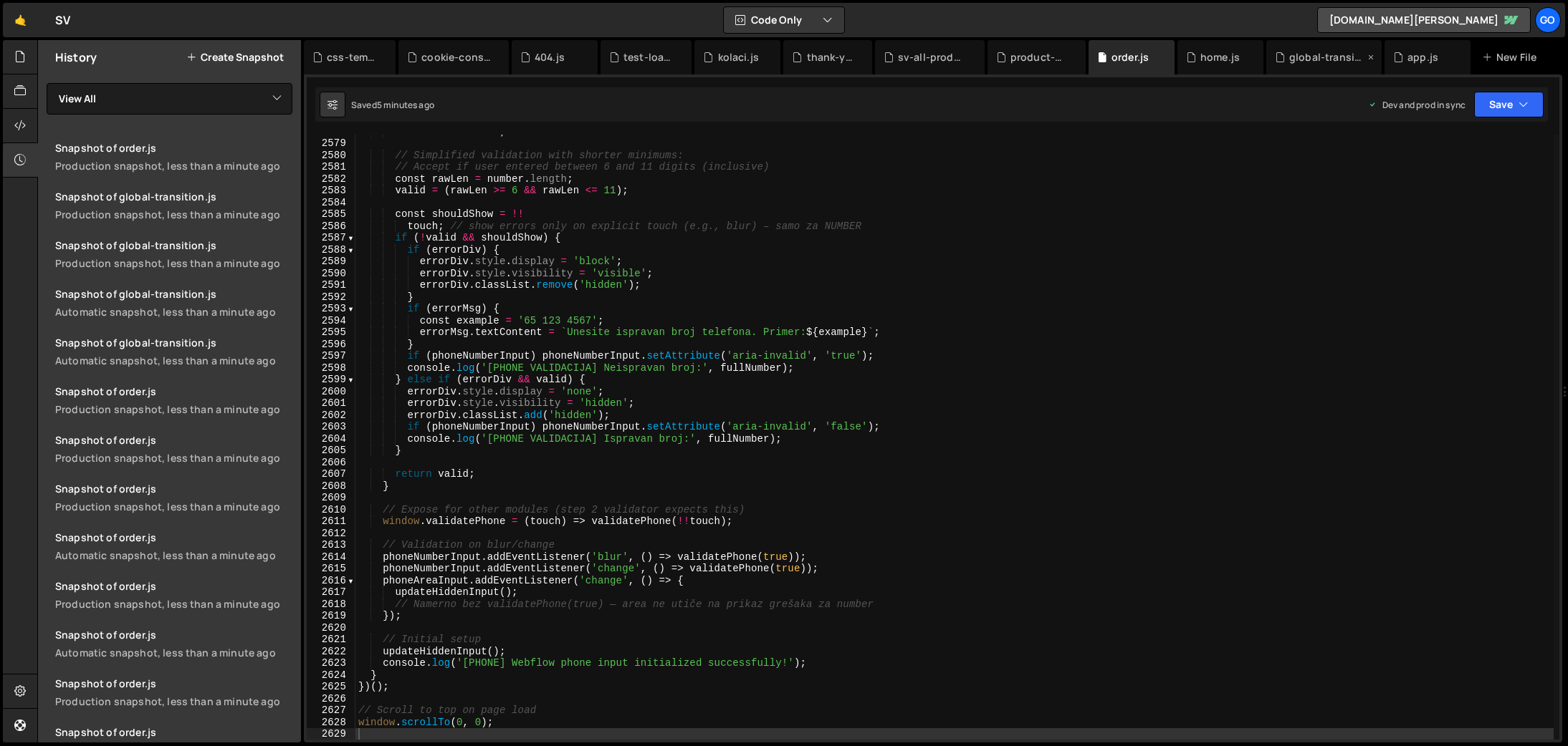
click at [1315, 59] on div "global-transition.js" at bounding box center [1326, 57] width 76 height 14
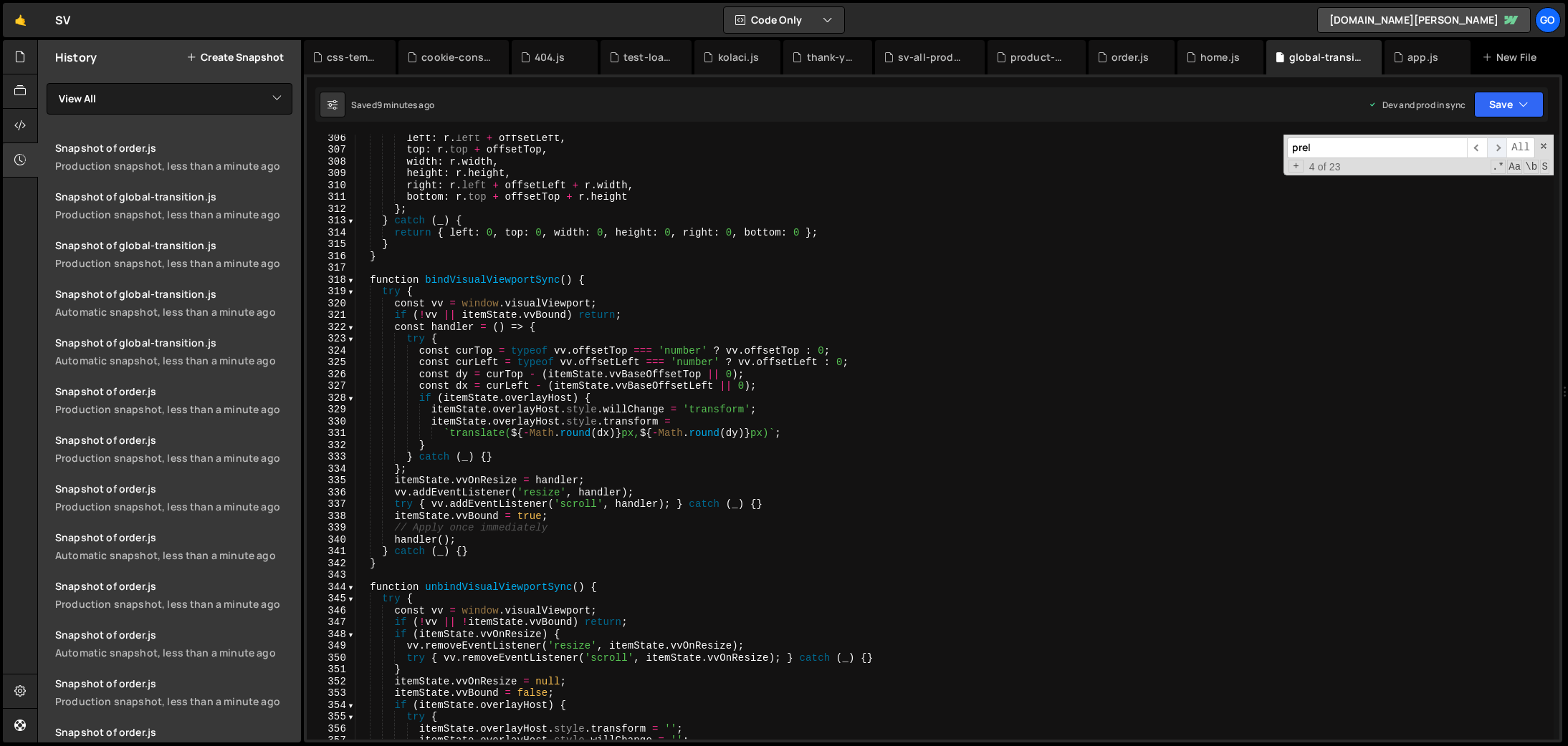
click at [1492, 151] on span "​" at bounding box center [1496, 148] width 20 height 21
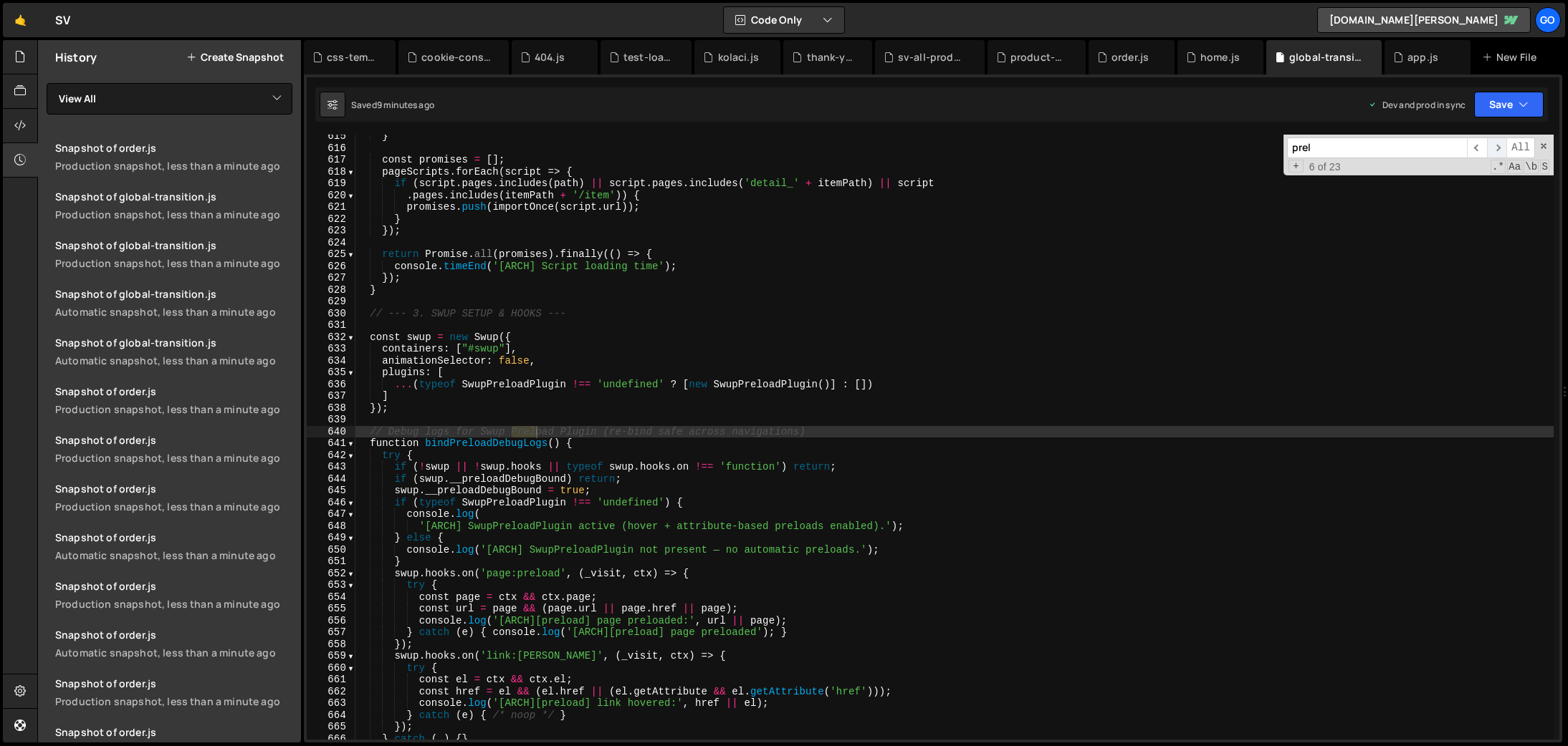
scroll to position [4927, 0]
type textarea "...(typeof SwupPreloadPlugin !== 'undefined' ? [new SwupPreloadPlugin()] : [])"
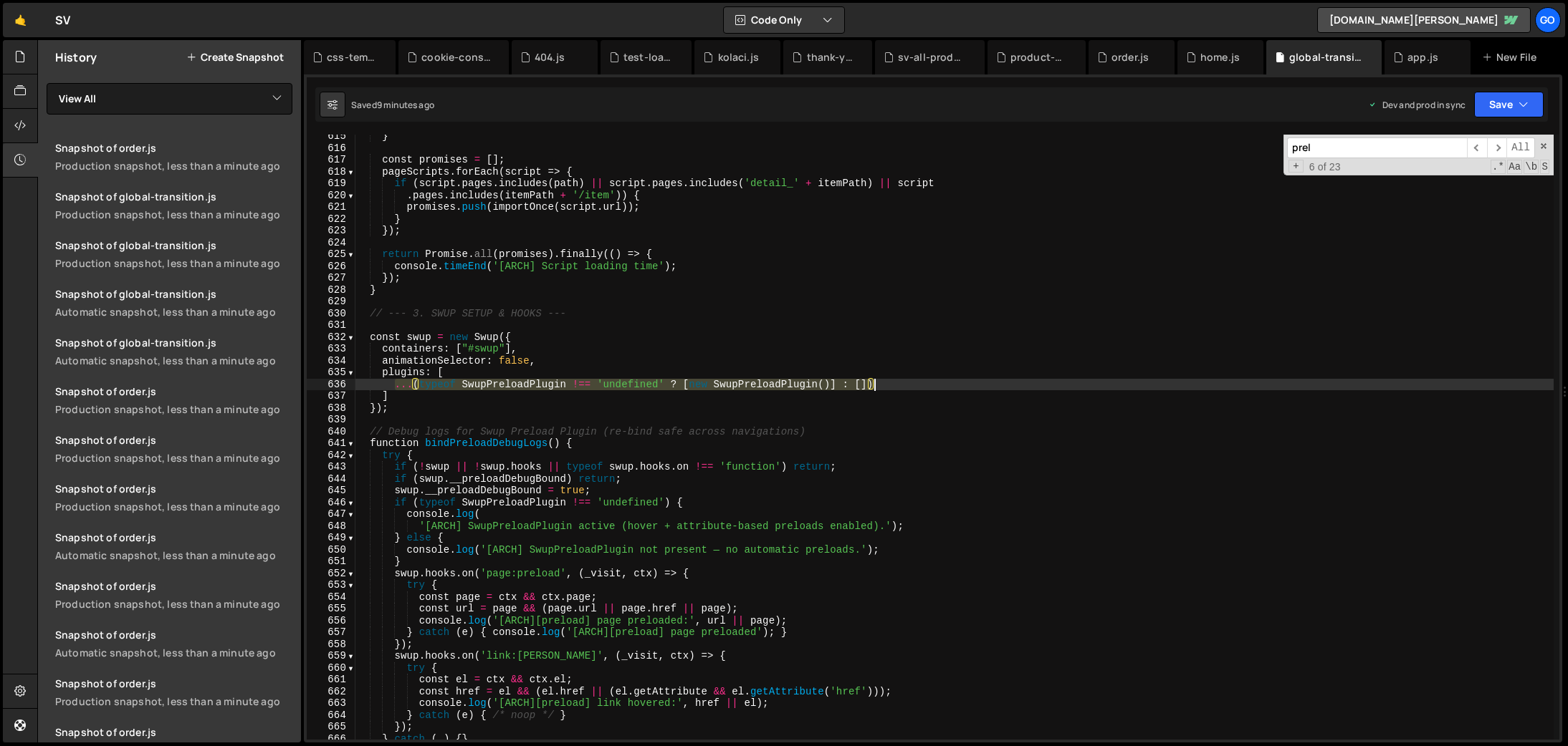
drag, startPoint x: 394, startPoint y: 386, endPoint x: 882, endPoint y: 386, distance: 488.0
click at [882, 386] on div "} const promises = [ ] ; pageScripts . forEach ( script => { if ( script . page…" at bounding box center [953, 444] width 1199 height 629
click at [1126, 57] on div "order.js" at bounding box center [1130, 57] width 37 height 14
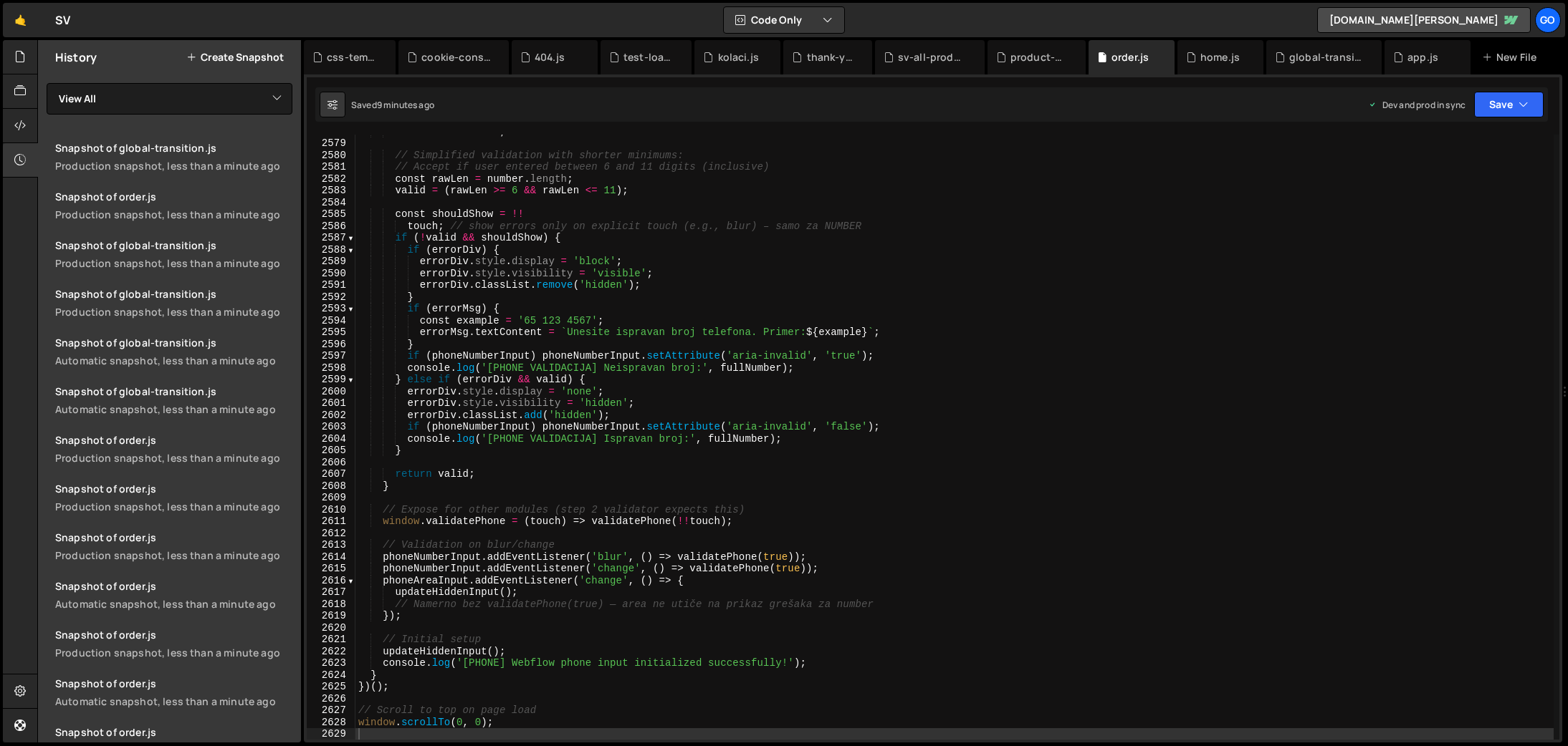
click at [930, 308] on div "let valid = false ; // Simplified validation with shorter minimums: // Accept i…" at bounding box center [954, 440] width 1198 height 629
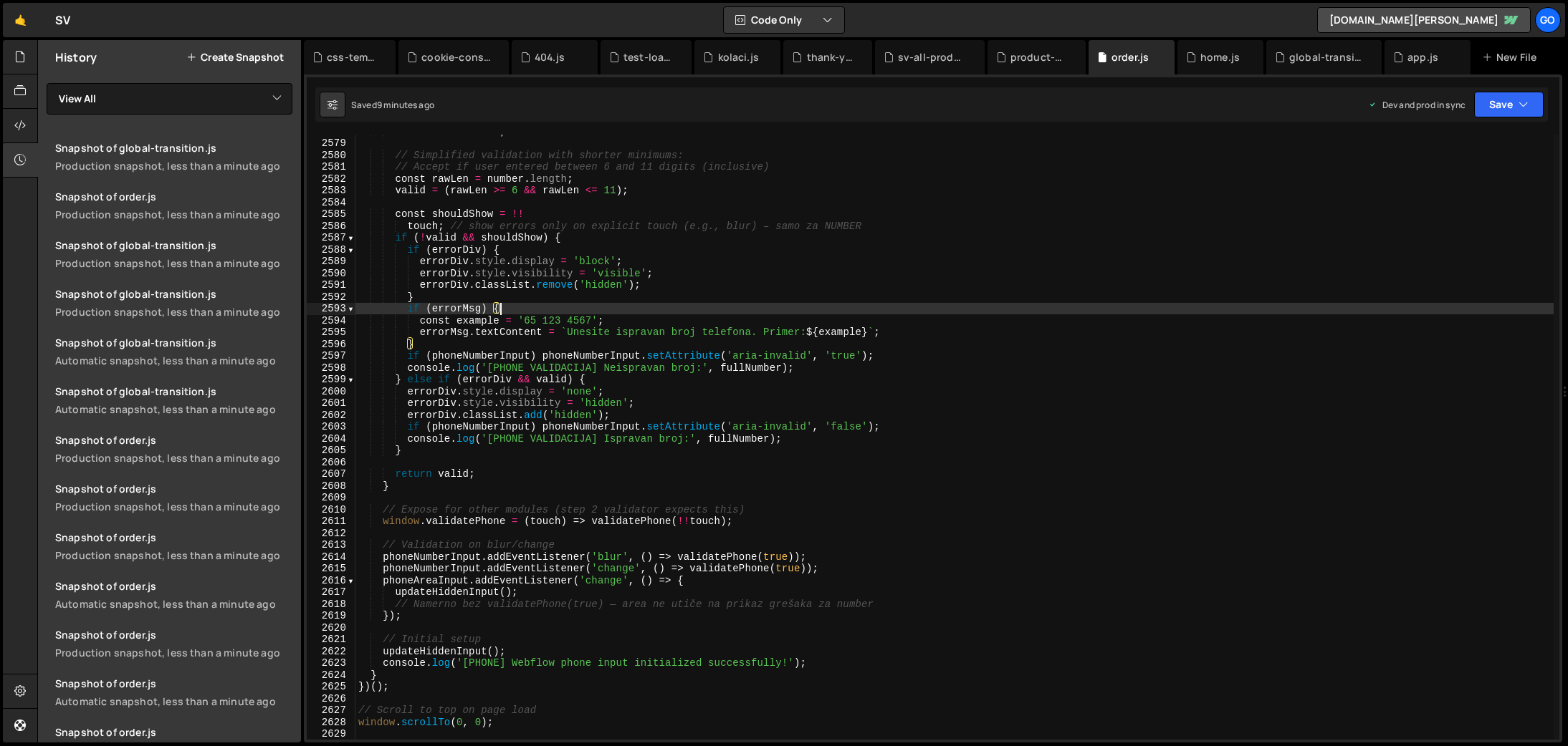
type textarea "})();"
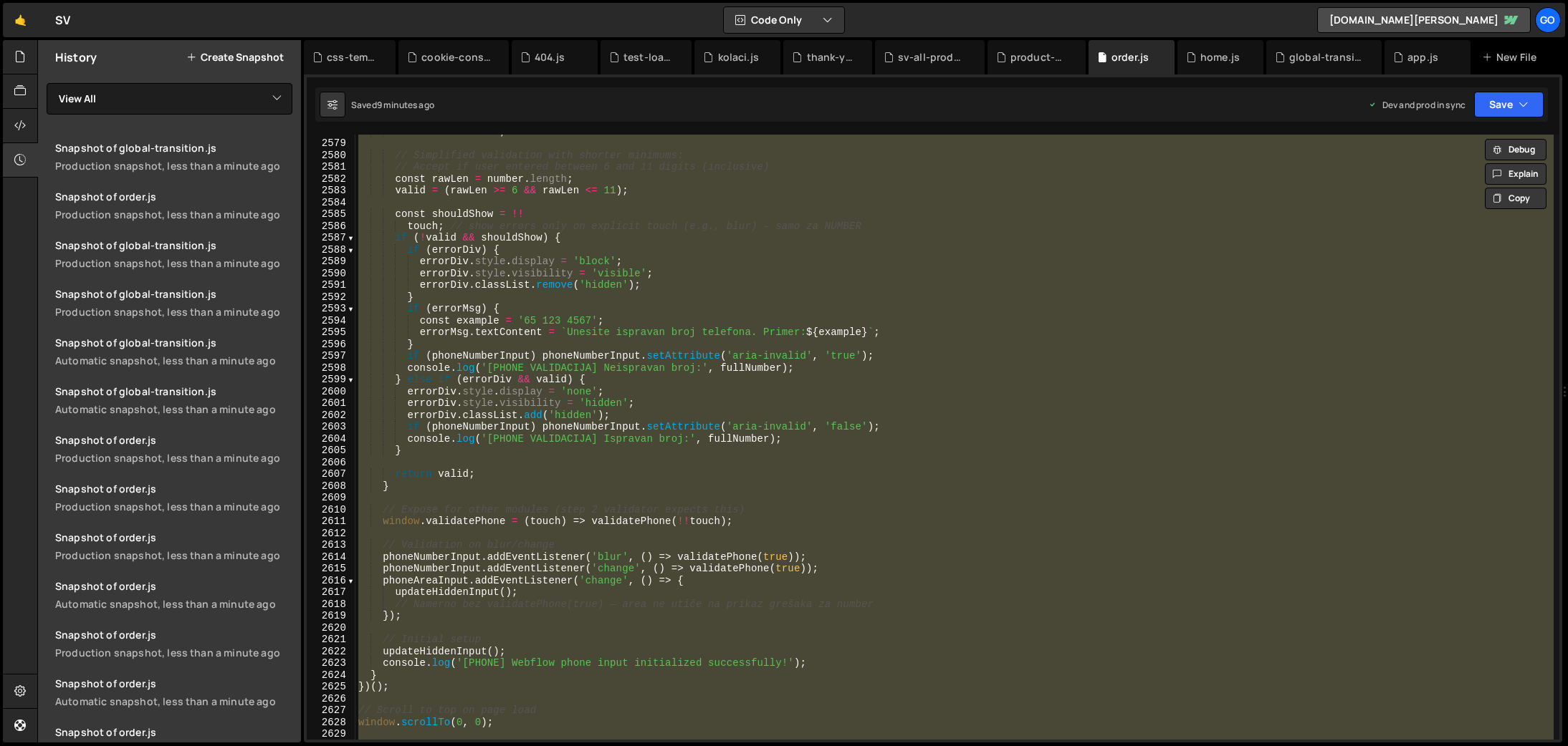
paste textarea
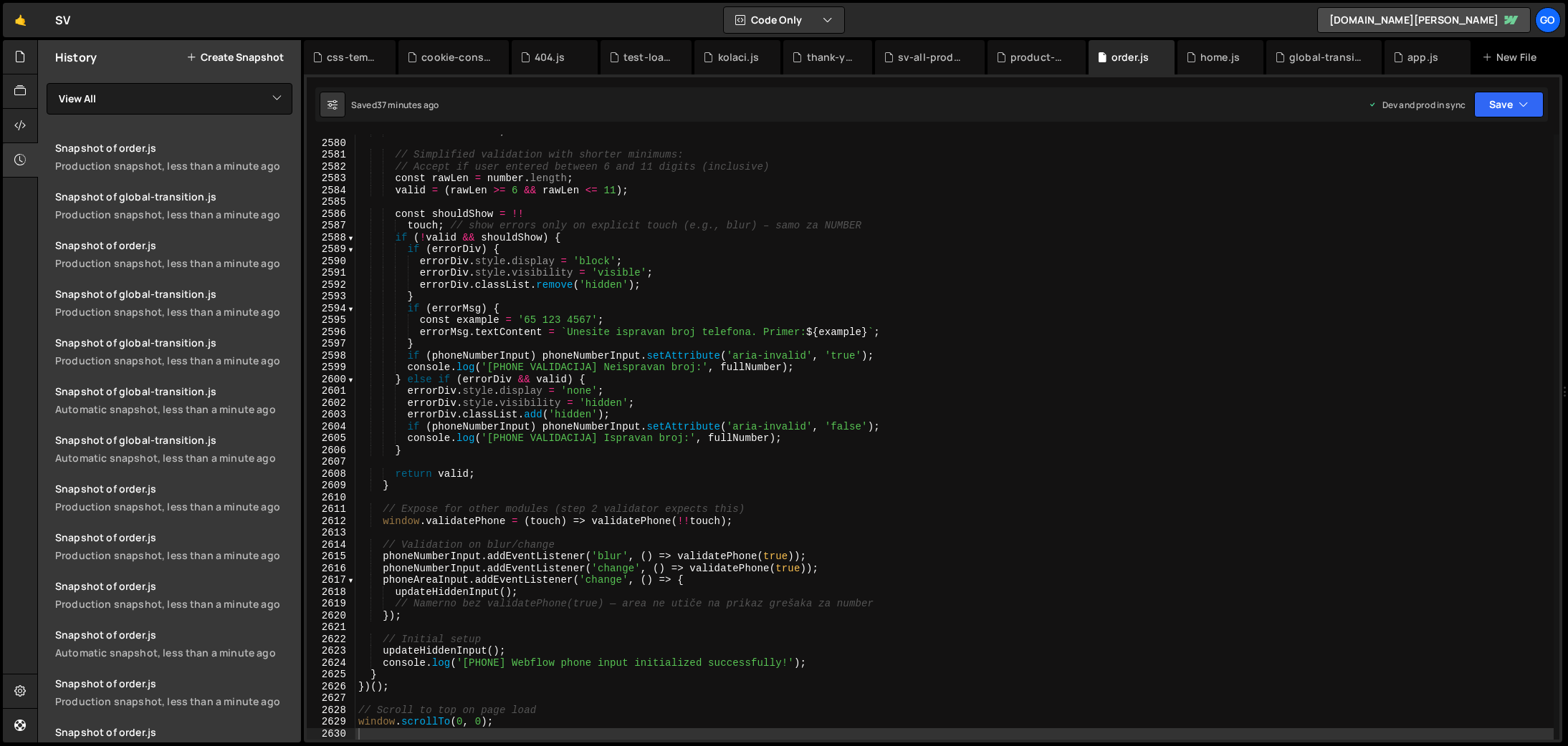
scroll to position [22866, 0]
click at [727, 283] on div "let valid = false ; // Simplified validation with shorter minimums: // Accept i…" at bounding box center [954, 440] width 1198 height 629
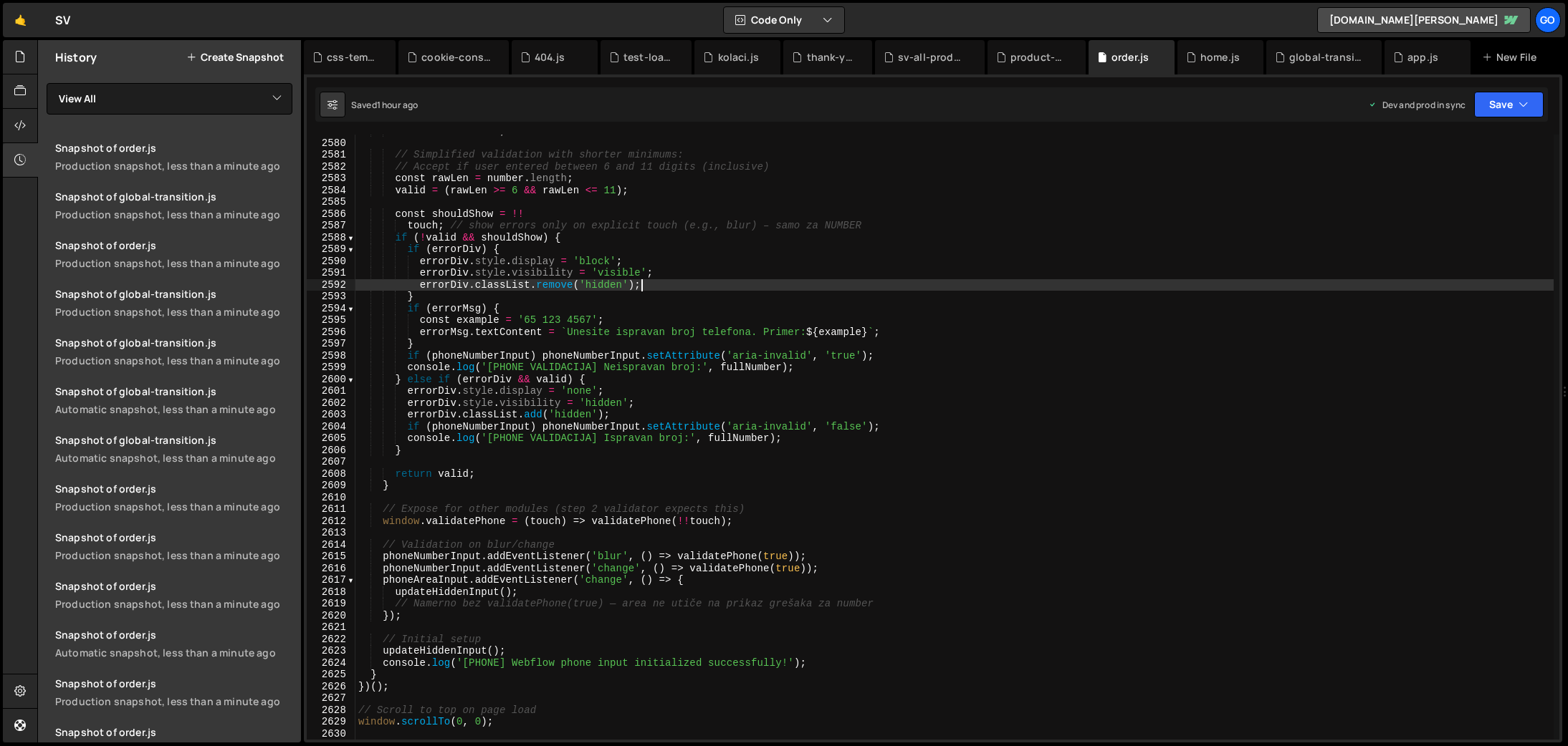
type textarea "})();"
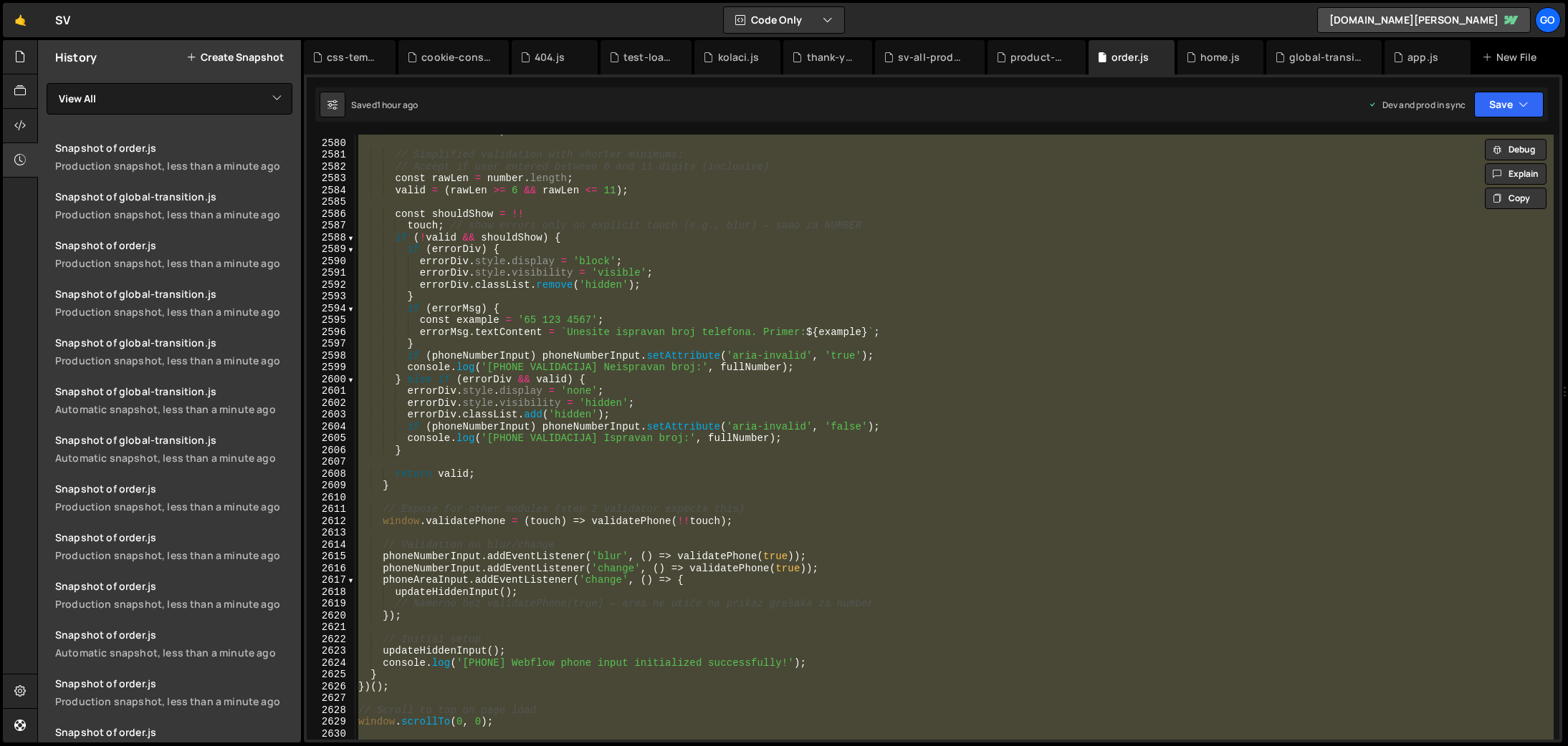
paste textarea
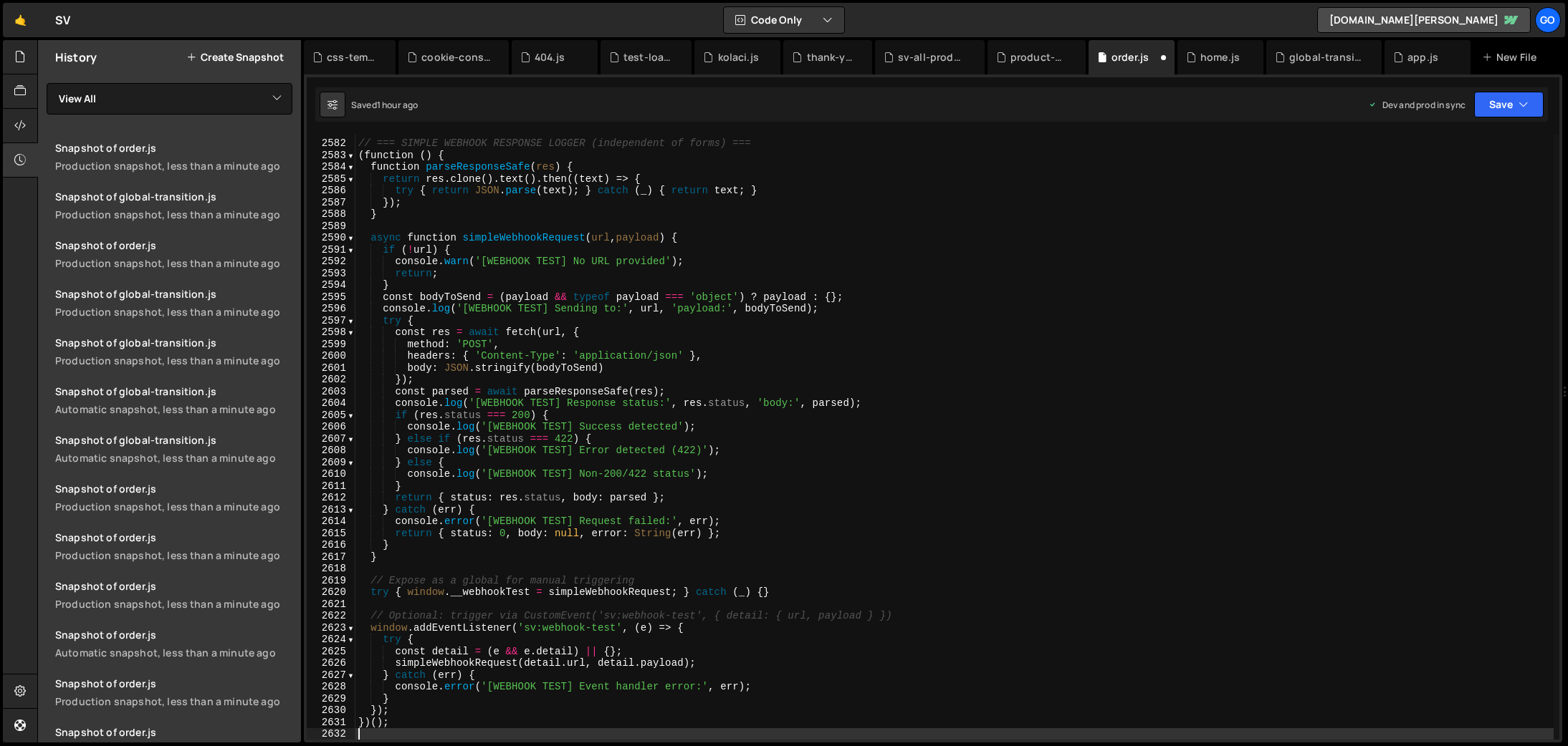
type textarea "console.log('[PHONE] Webflow phone input initialized successfully!');"
